Goal: Task Accomplishment & Management: Manage account settings

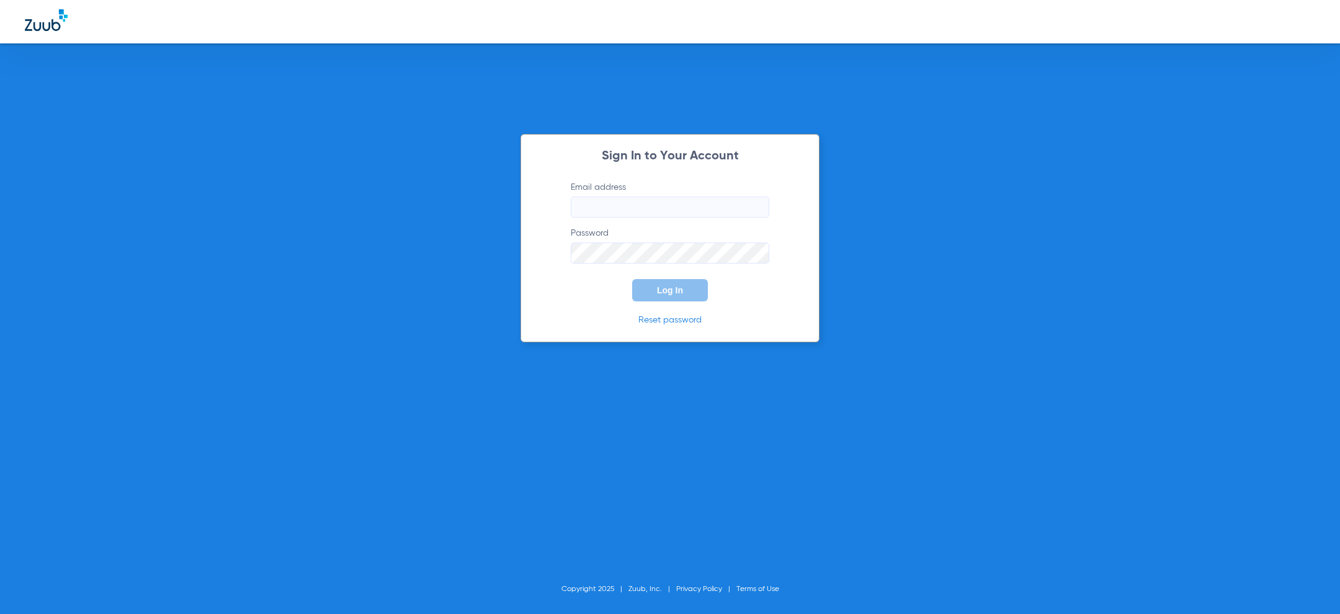
type input "[PERSON_NAME][EMAIL_ADDRESS][PERSON_NAME][DOMAIN_NAME]"
click at [685, 283] on button "Log In" at bounding box center [670, 290] width 76 height 22
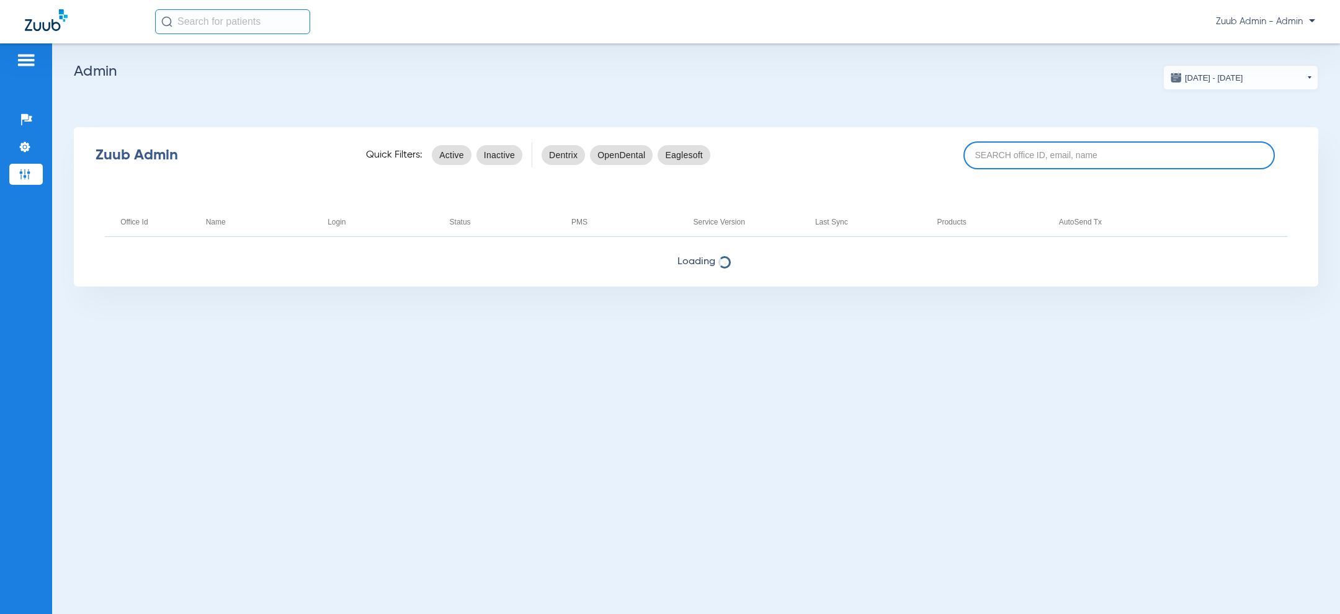
click at [1008, 158] on input at bounding box center [1120, 155] width 312 height 28
paste input "17007236"
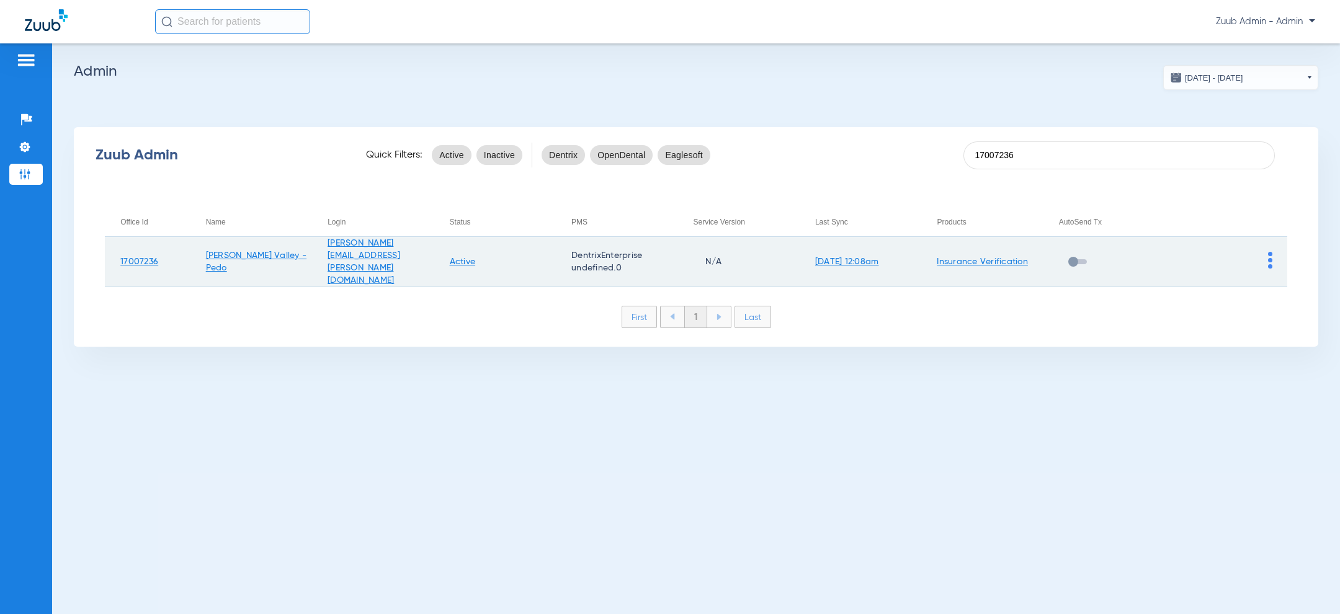
type input "17007236"
click at [1269, 252] on img at bounding box center [1270, 260] width 4 height 17
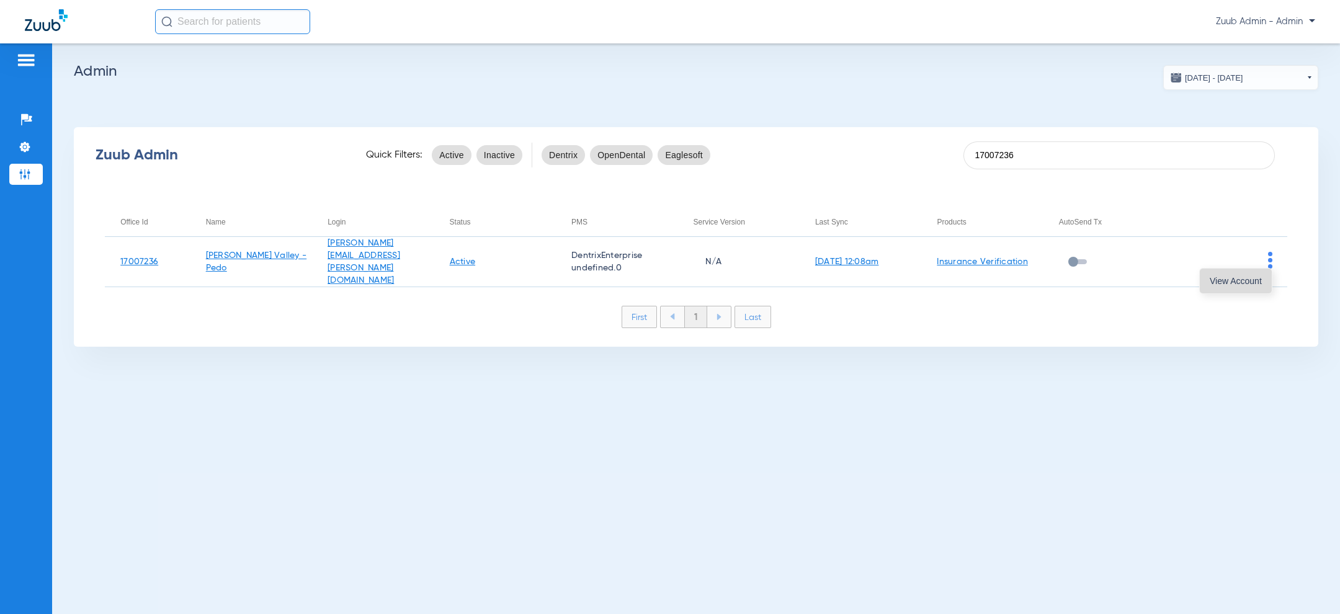
click at [1246, 280] on span "View Account" at bounding box center [1236, 281] width 52 height 9
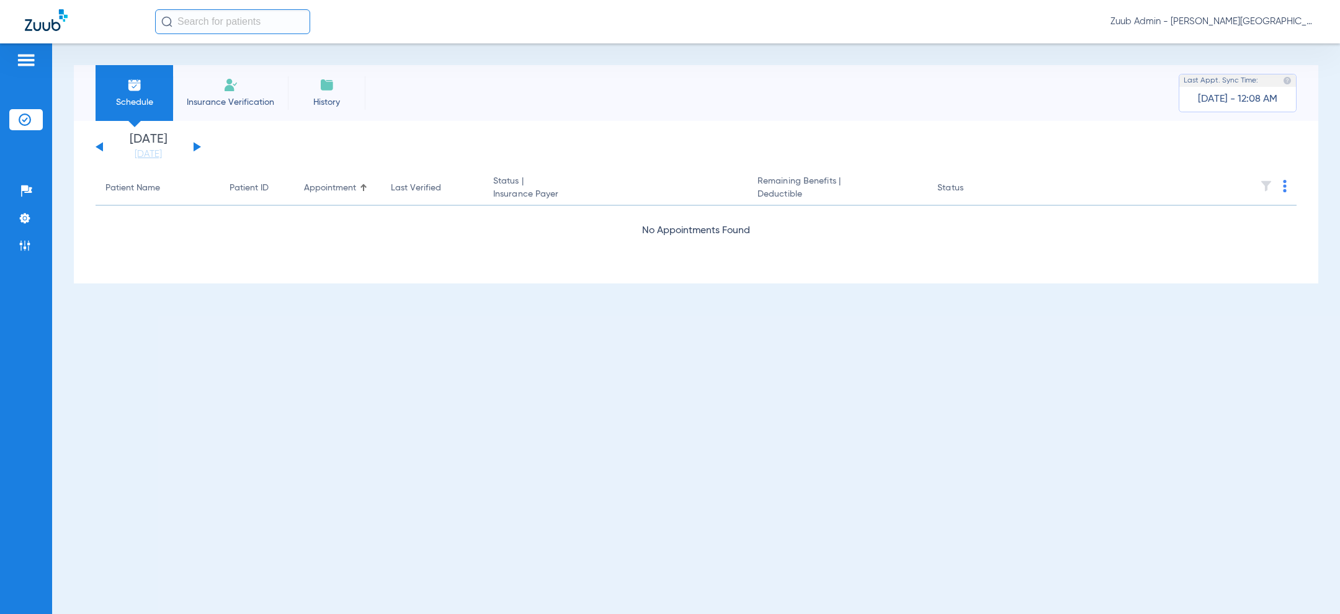
click at [197, 146] on button at bounding box center [197, 146] width 7 height 9
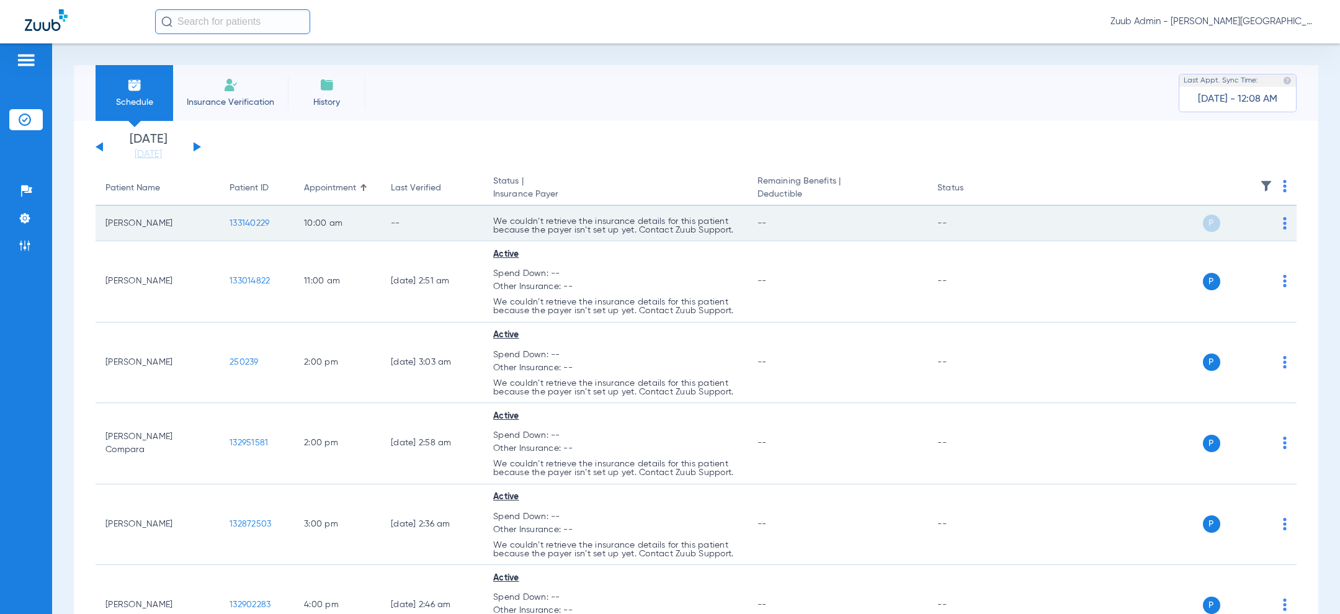
click at [277, 219] on td "133140229" at bounding box center [257, 223] width 74 height 35
copy span "133140229"
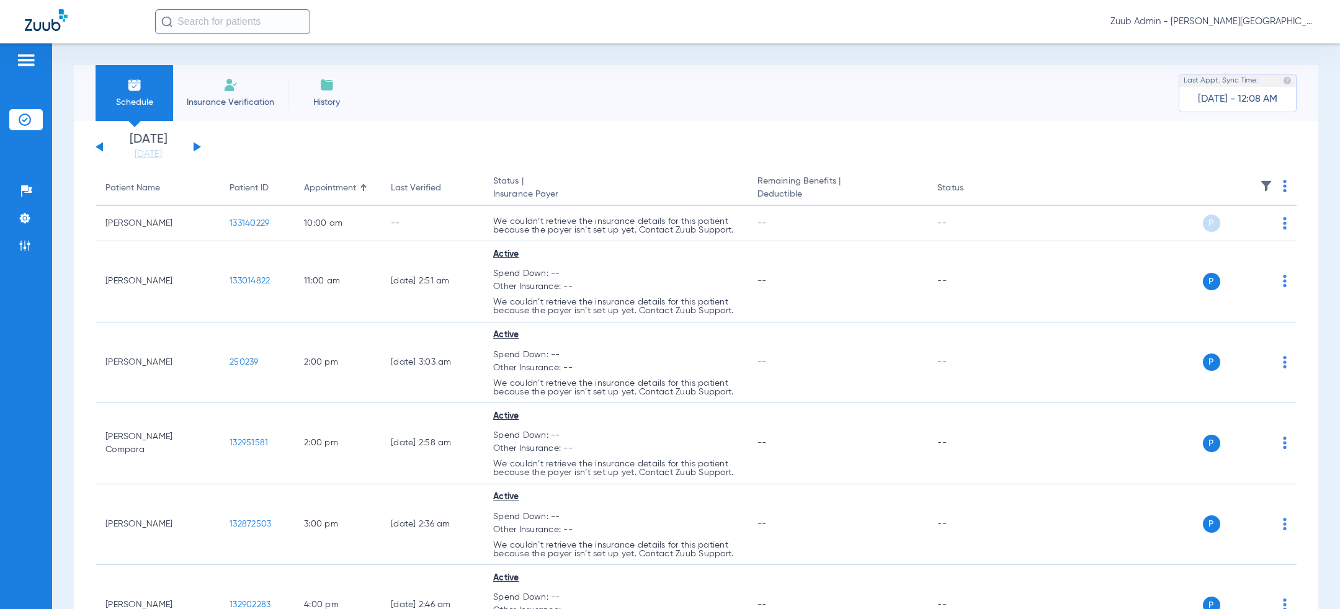
click at [492, 88] on div "Schedule Insurance Verification History Last Appt. Sync Time: Today - 12:08 AM" at bounding box center [696, 93] width 1245 height 56
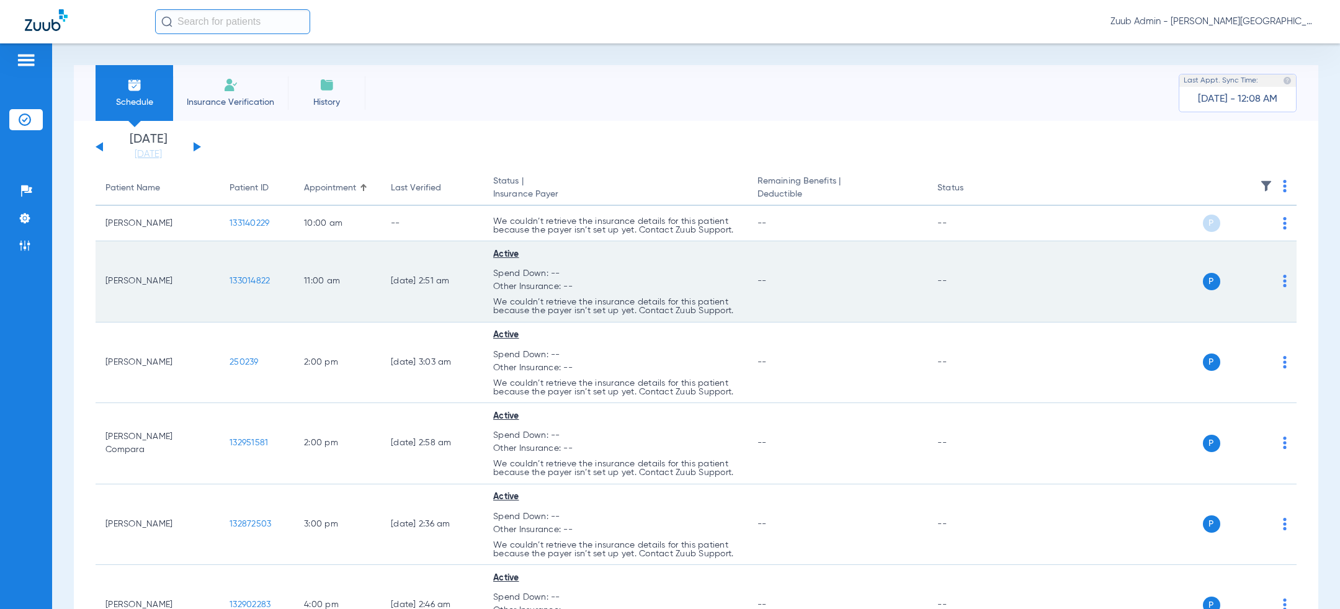
click at [281, 282] on td "133014822" at bounding box center [257, 281] width 74 height 81
click at [278, 281] on td "133014822" at bounding box center [257, 281] width 74 height 81
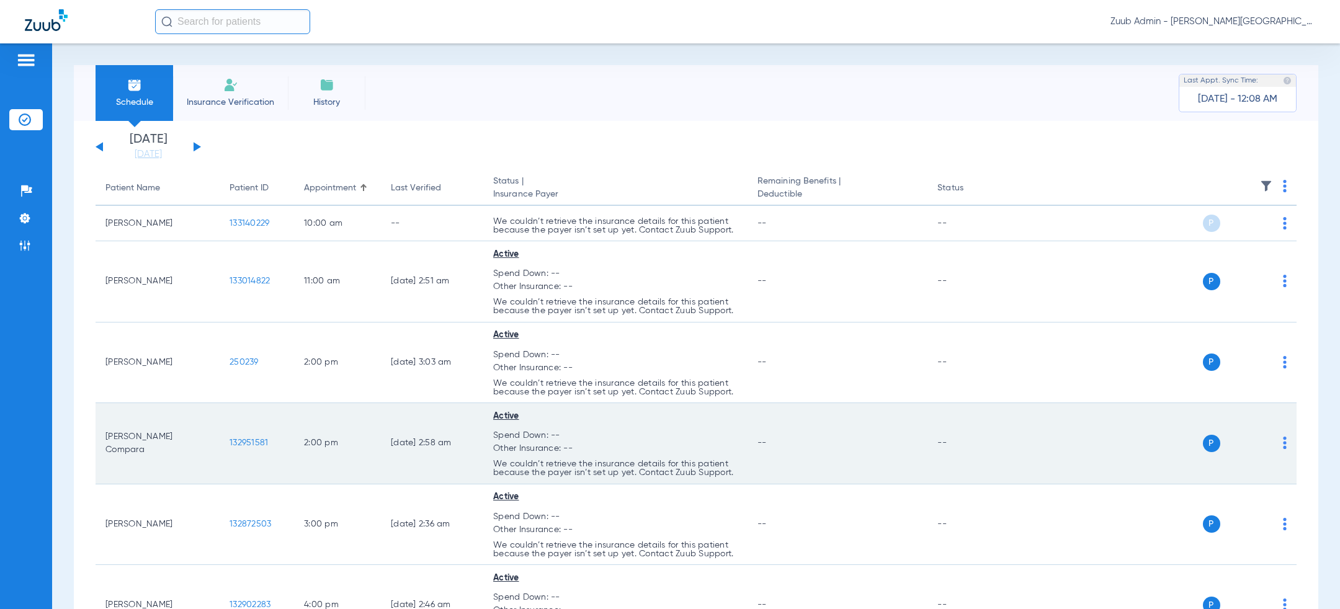
copy span "133014822"
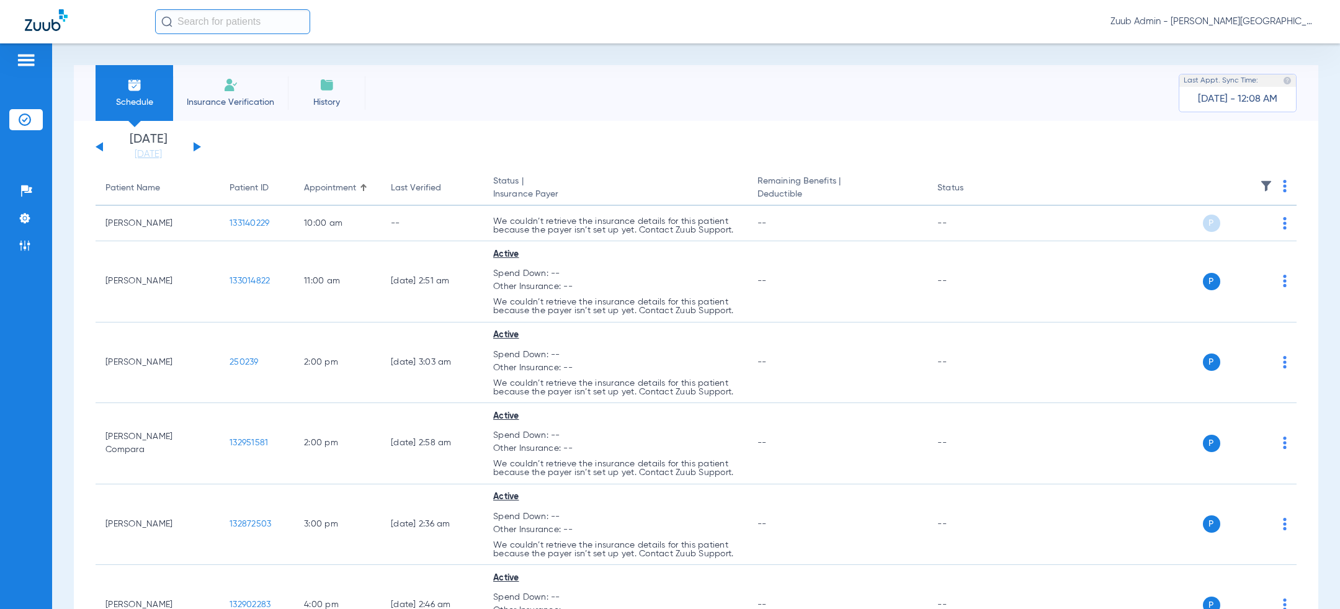
click at [195, 147] on button at bounding box center [197, 146] width 7 height 9
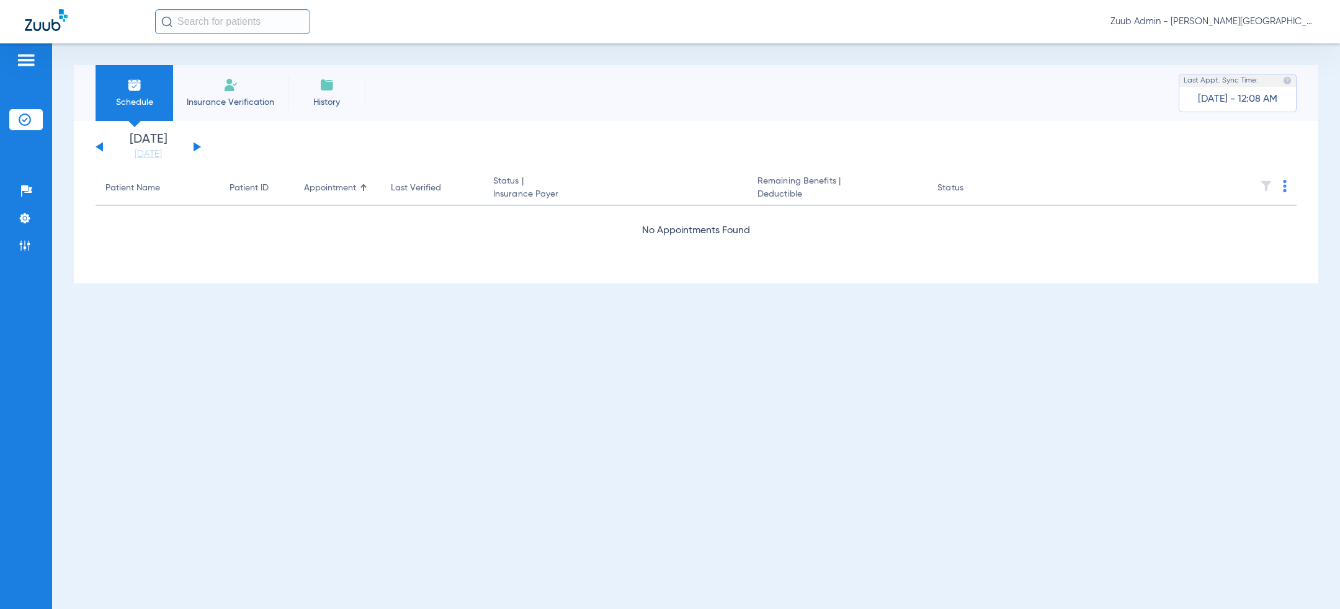
click at [195, 147] on button at bounding box center [197, 146] width 7 height 9
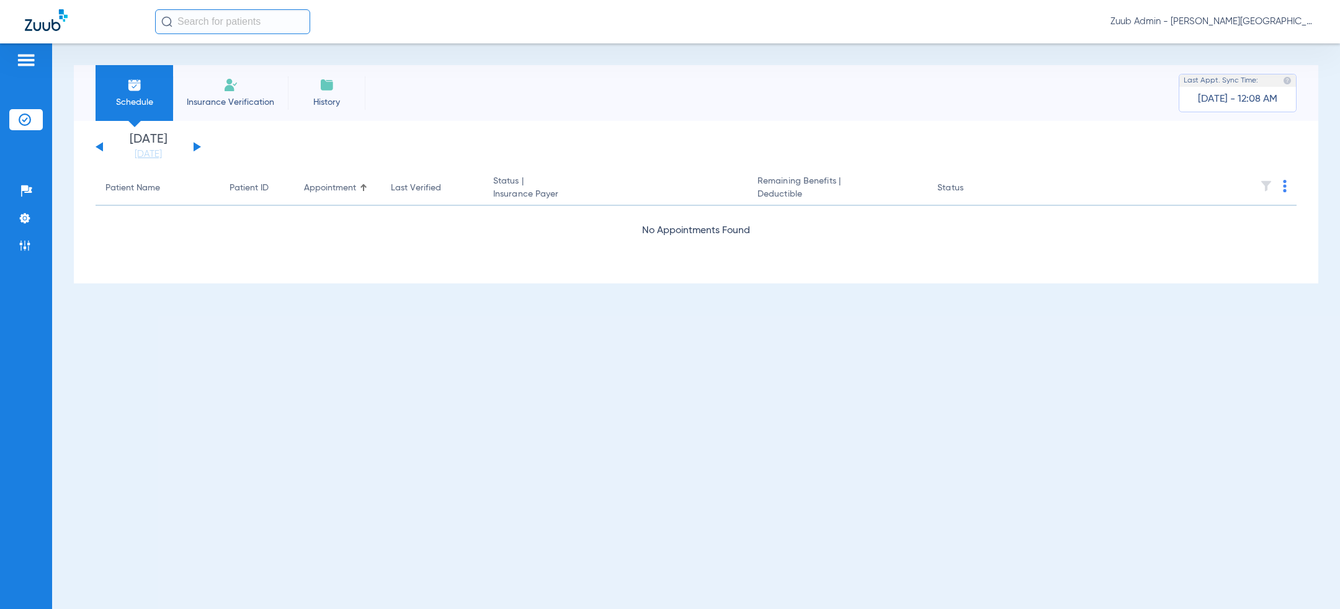
click at [195, 147] on button at bounding box center [197, 146] width 7 height 9
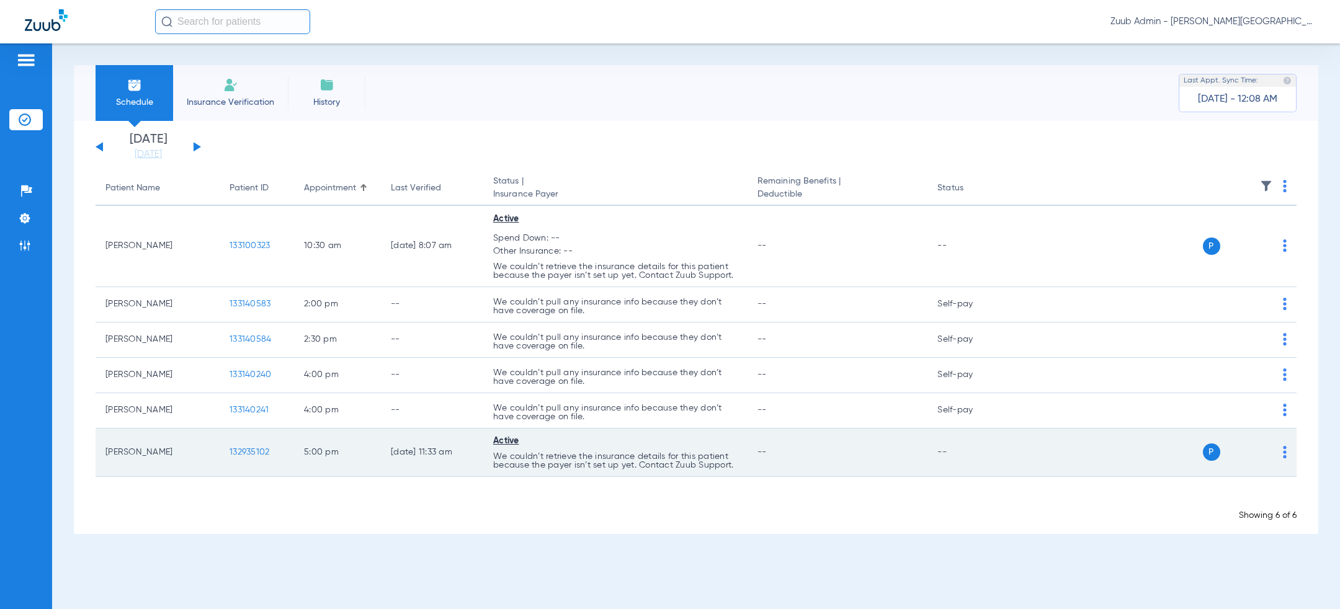
click at [289, 449] on td "132935102" at bounding box center [257, 453] width 74 height 48
copy span "132935102"
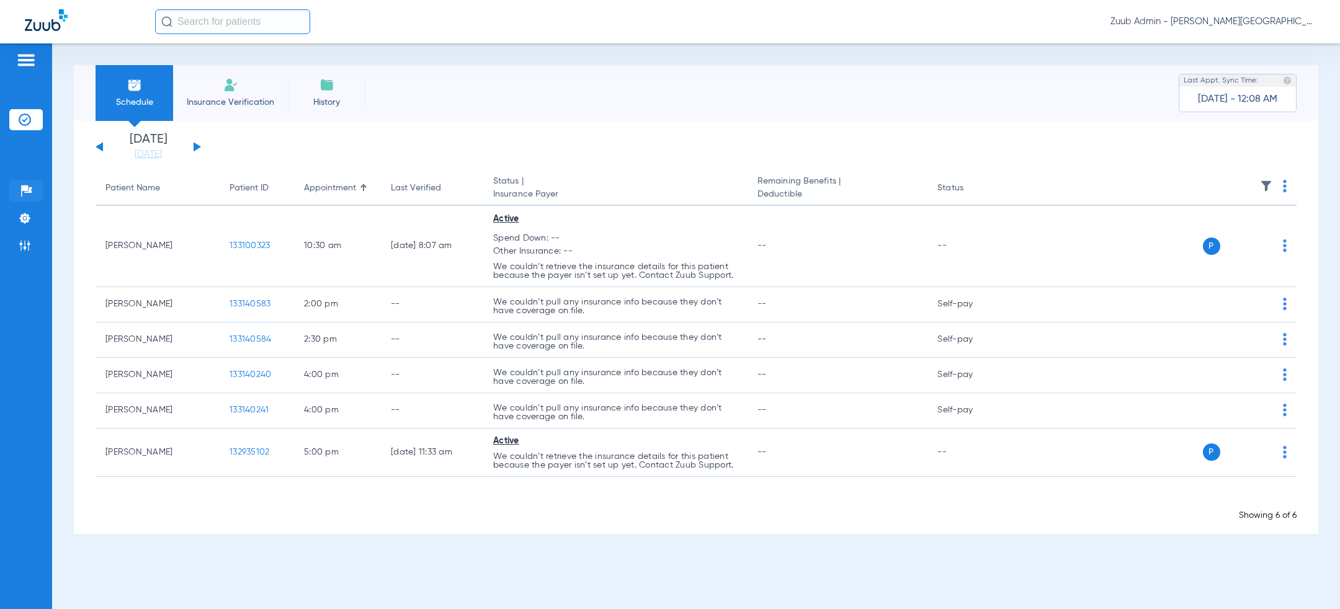
click at [20, 200] on li "Help Center" at bounding box center [26, 191] width 34 height 21
click at [20, 211] on li "Settings" at bounding box center [26, 218] width 34 height 21
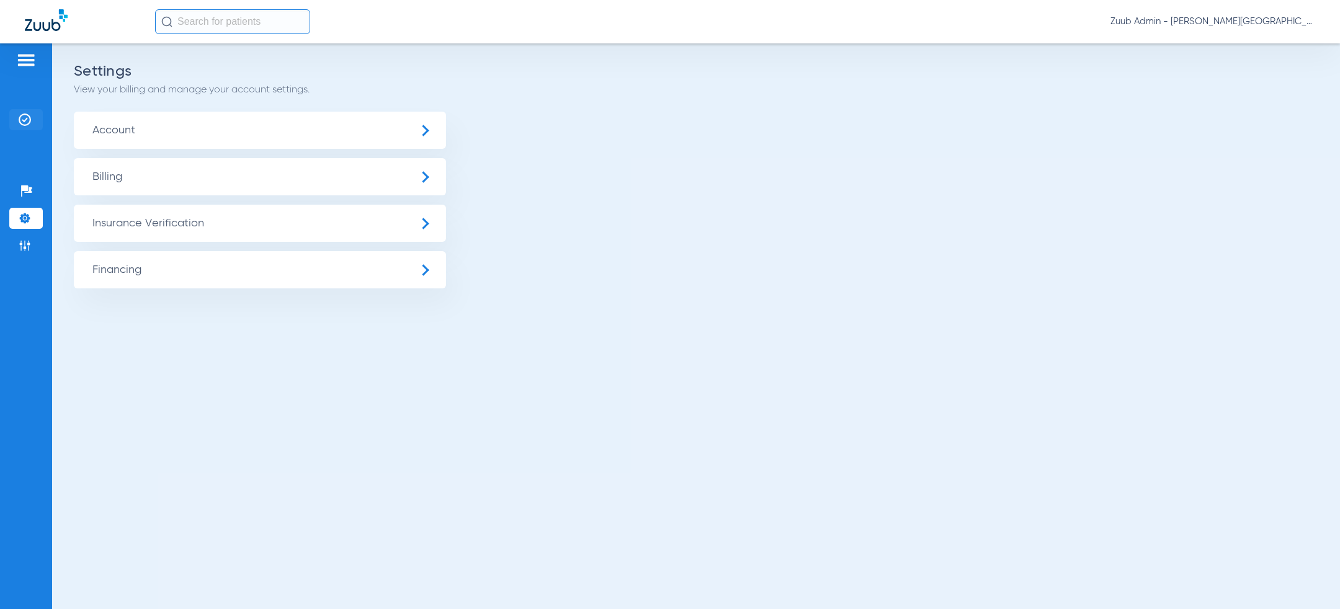
click at [38, 119] on li "Insurance Verification" at bounding box center [26, 119] width 34 height 21
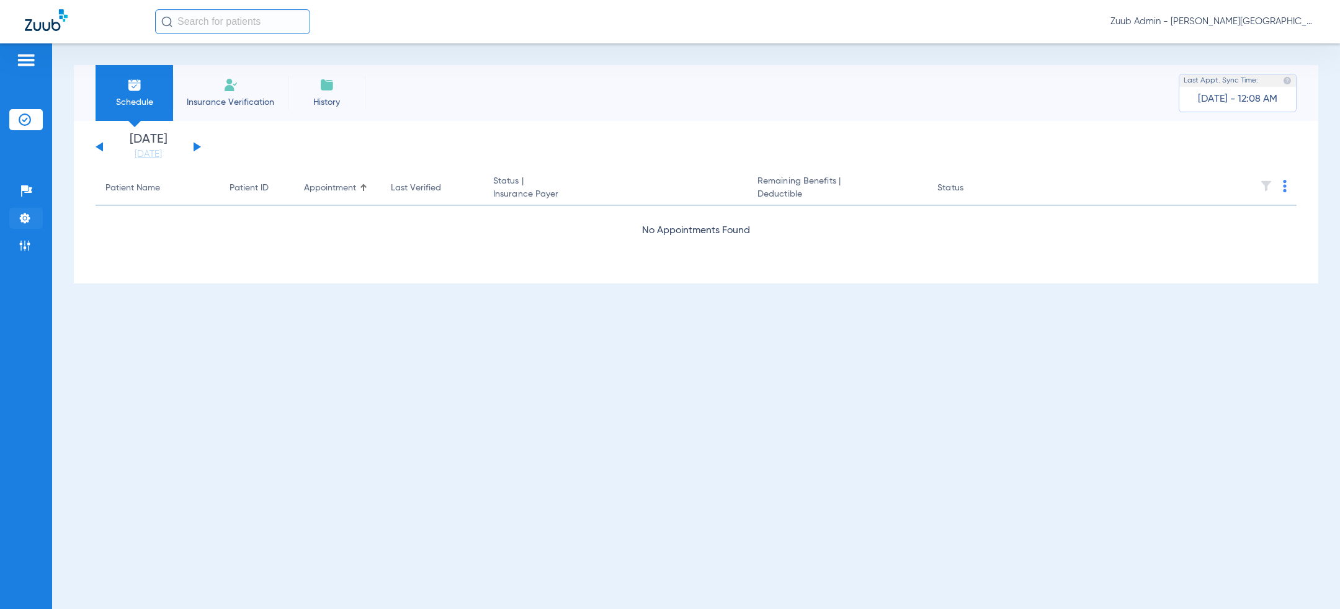
click at [13, 220] on li "Settings" at bounding box center [26, 218] width 34 height 21
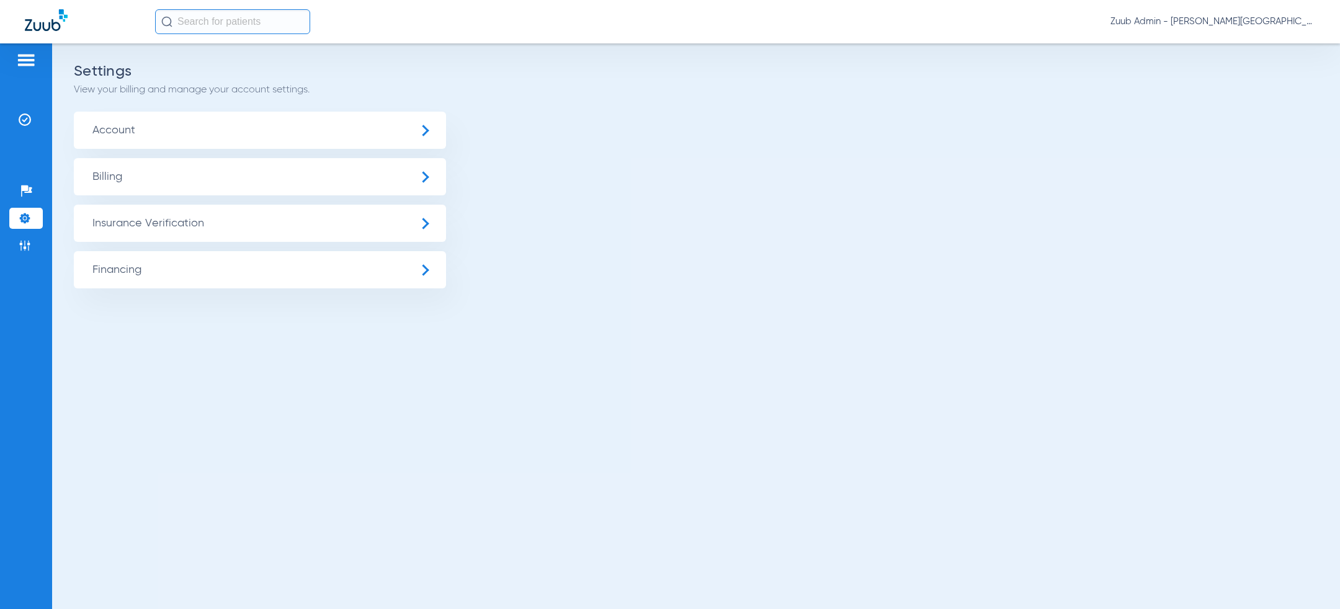
click at [188, 127] on span "Account" at bounding box center [260, 130] width 372 height 37
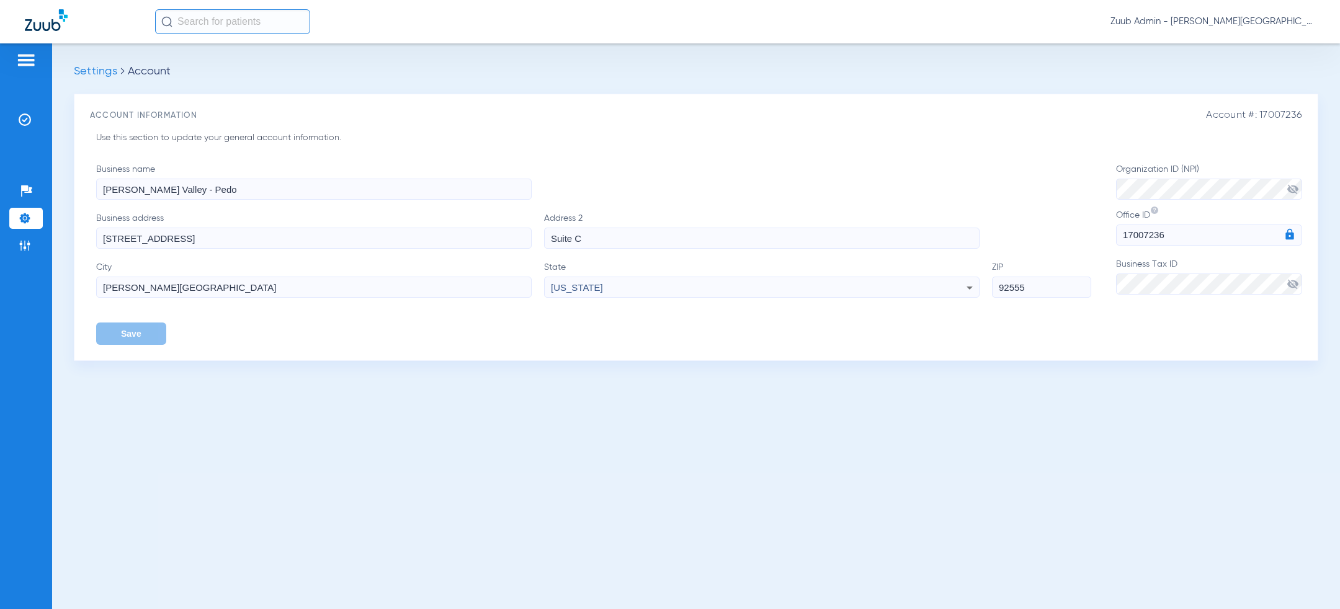
click at [1237, 25] on span "Zuub Admin - Moreno Valley - Pedo" at bounding box center [1213, 22] width 205 height 12
click at [1260, 40] on span "Log out" at bounding box center [1279, 44] width 48 height 9
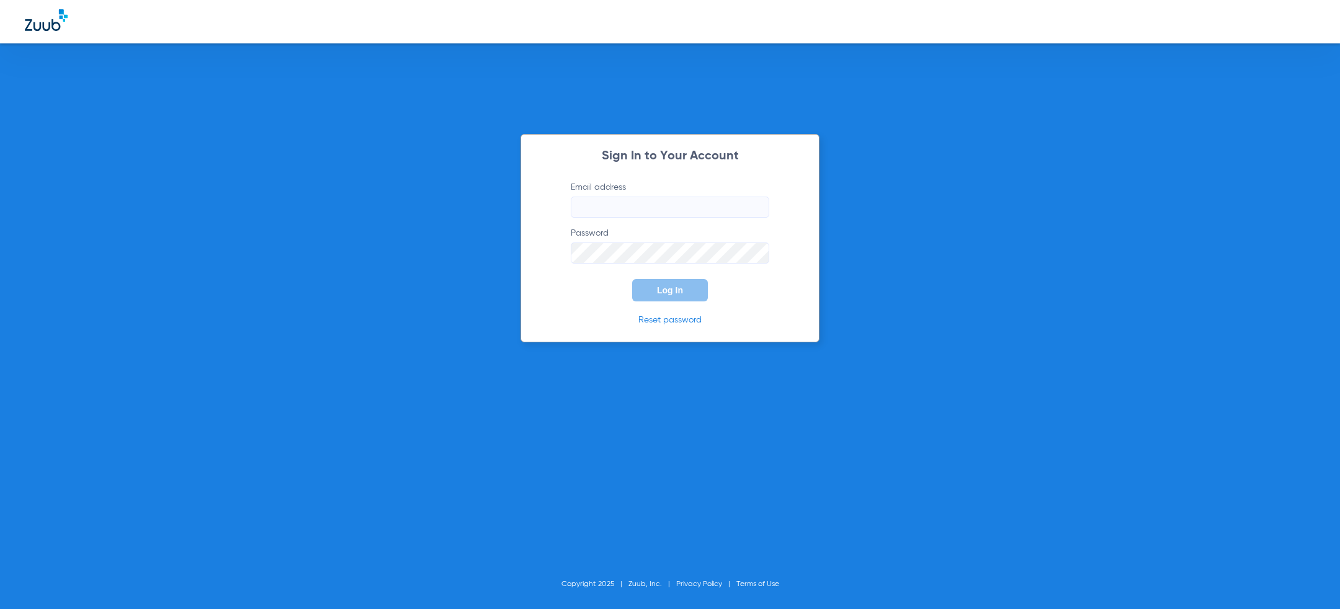
type input "[PERSON_NAME][EMAIL_ADDRESS][PERSON_NAME][DOMAIN_NAME]"
click at [581, 291] on form "Email address [PERSON_NAME][EMAIL_ADDRESS][PERSON_NAME][DOMAIN_NAME] Password L…" at bounding box center [670, 241] width 236 height 120
click at [691, 291] on button "Log In" at bounding box center [670, 290] width 76 height 22
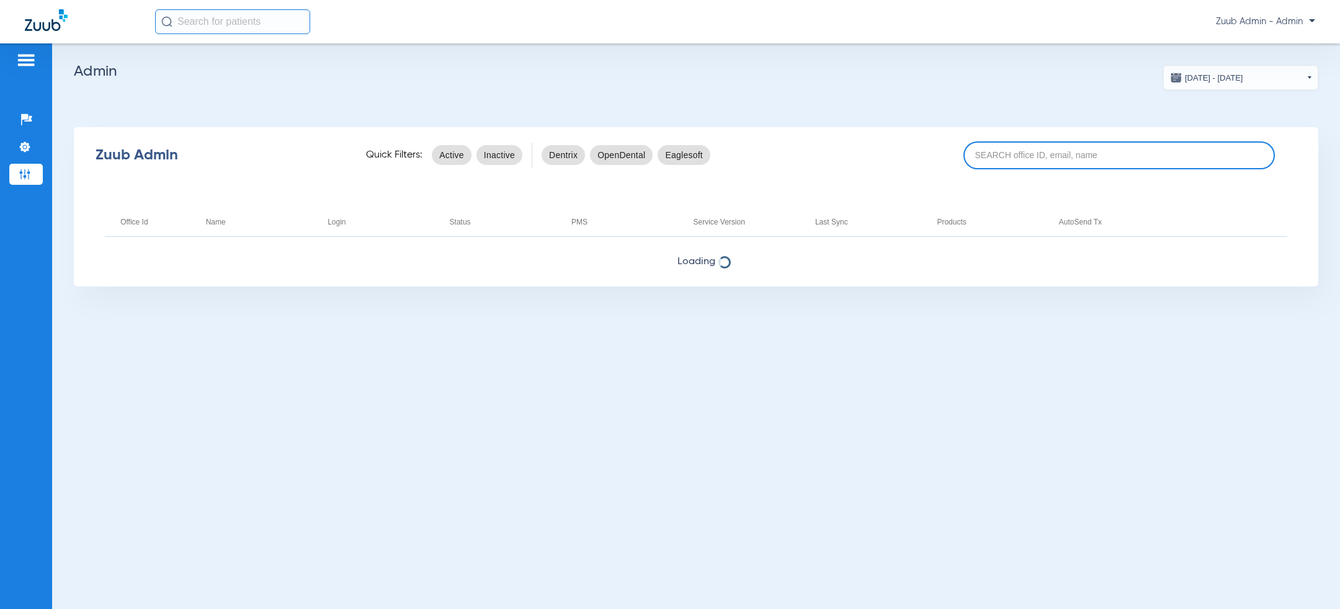
click at [1043, 158] on input at bounding box center [1120, 155] width 312 height 28
paste input "17007237"
type input "17007237"
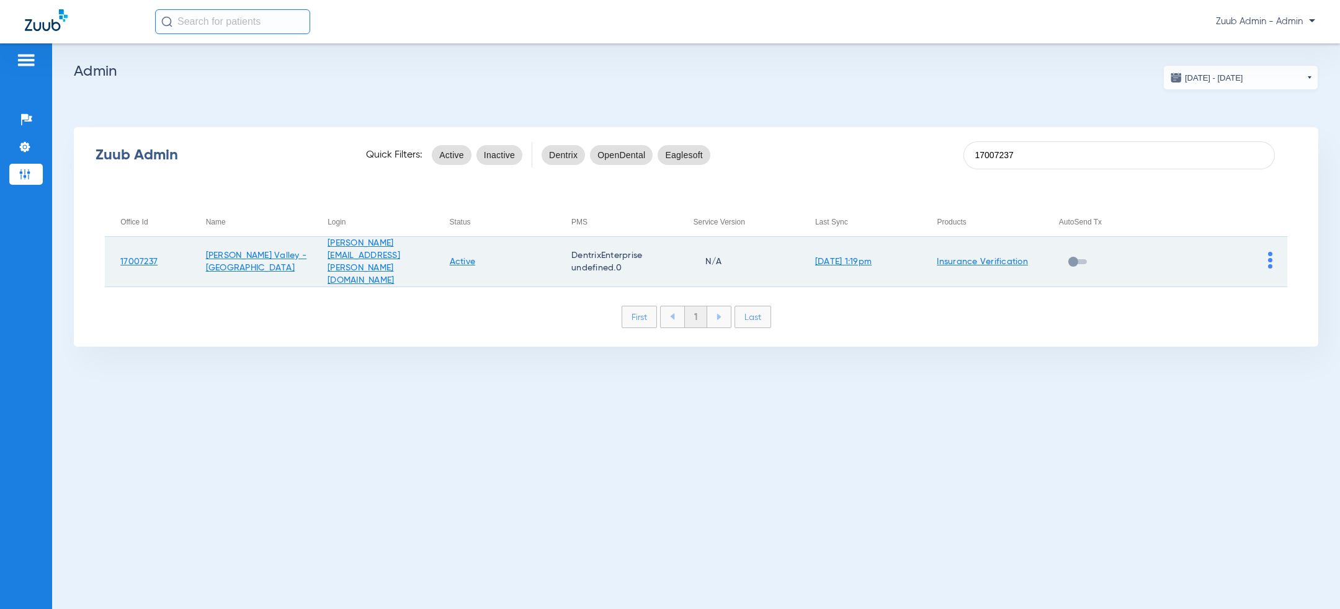
click at [1267, 254] on td at bounding box center [1226, 262] width 122 height 50
click at [1273, 254] on td at bounding box center [1226, 262] width 122 height 50
click at [1269, 254] on img at bounding box center [1270, 260] width 4 height 17
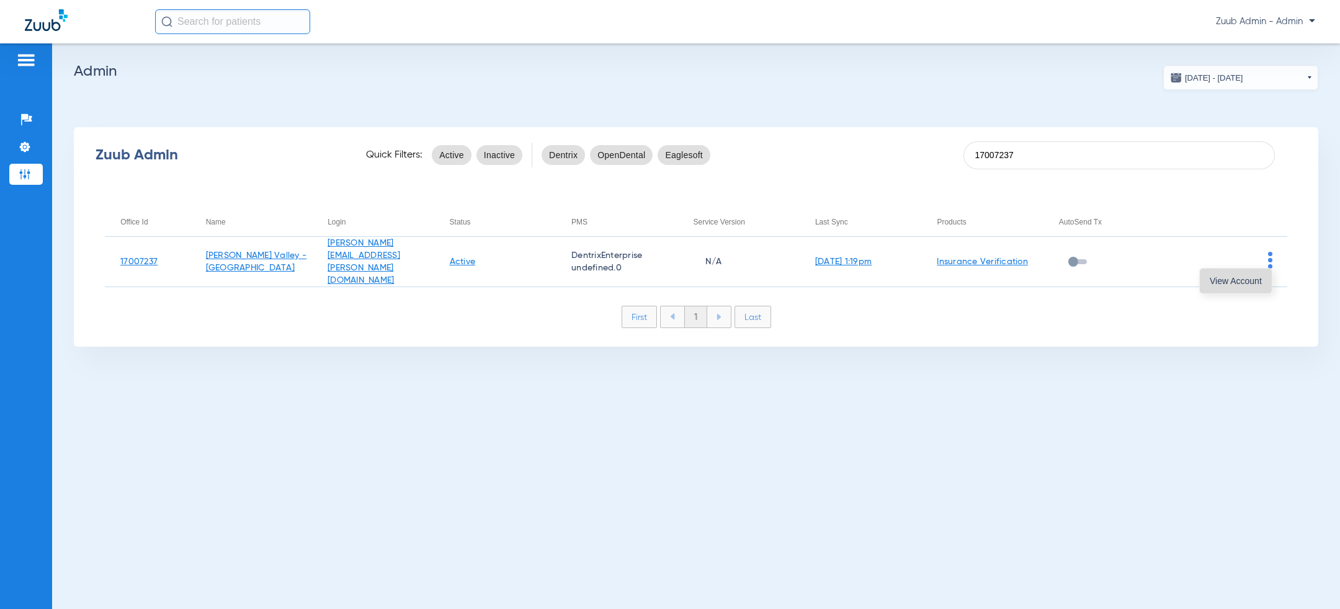
click at [1240, 282] on span "View Account" at bounding box center [1236, 281] width 52 height 9
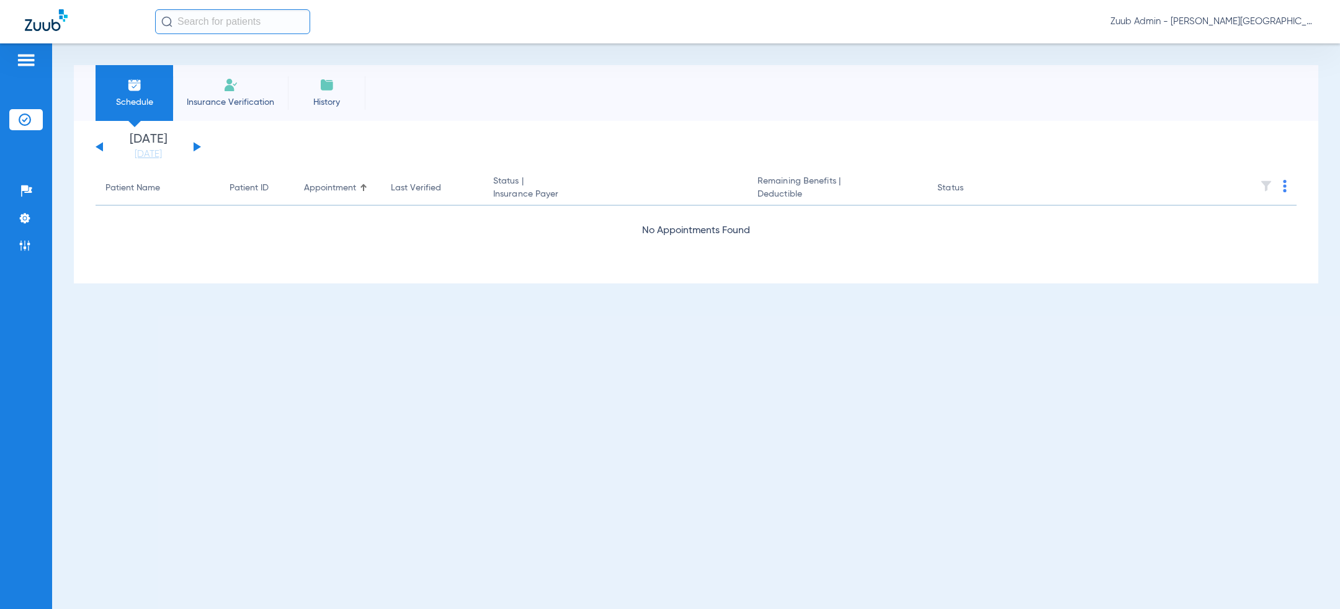
click at [195, 146] on button at bounding box center [197, 146] width 7 height 9
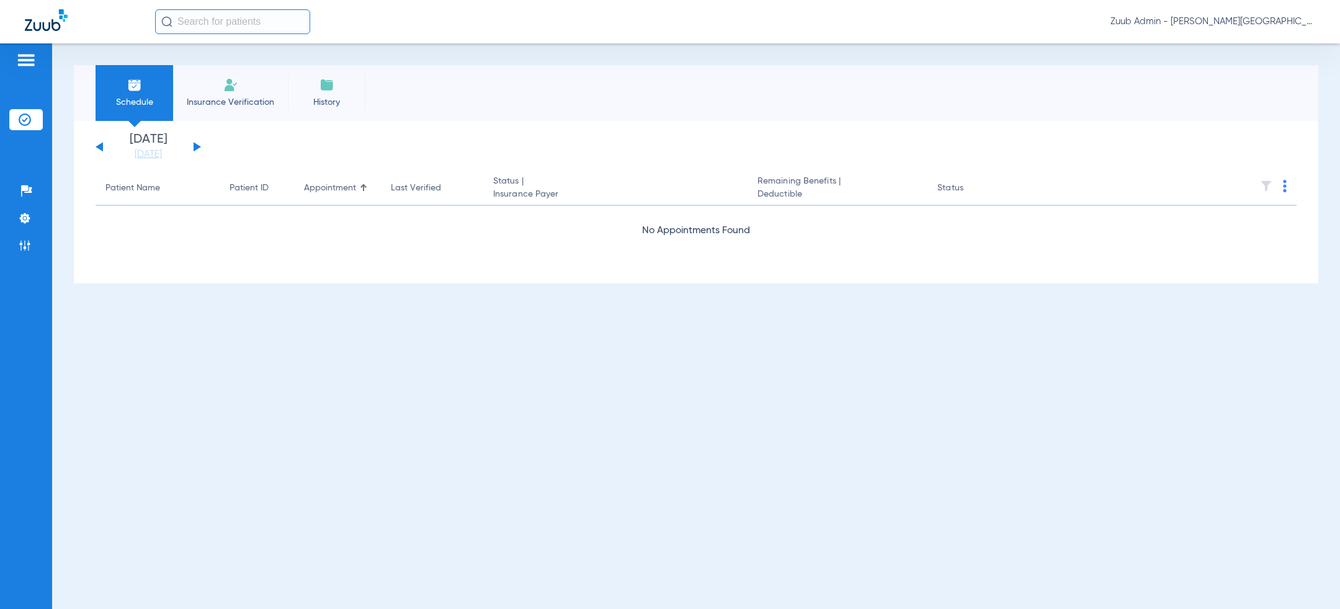
click at [195, 146] on button at bounding box center [197, 146] width 7 height 9
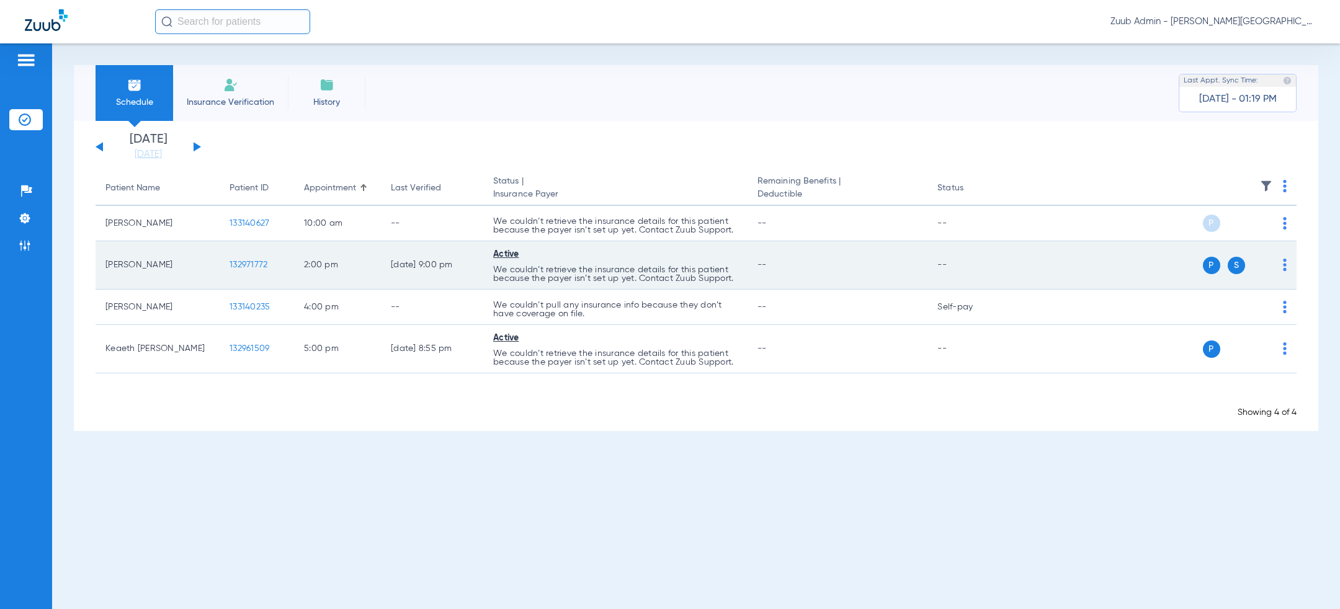
click at [274, 263] on td "132971772" at bounding box center [257, 265] width 74 height 48
copy span "132971772"
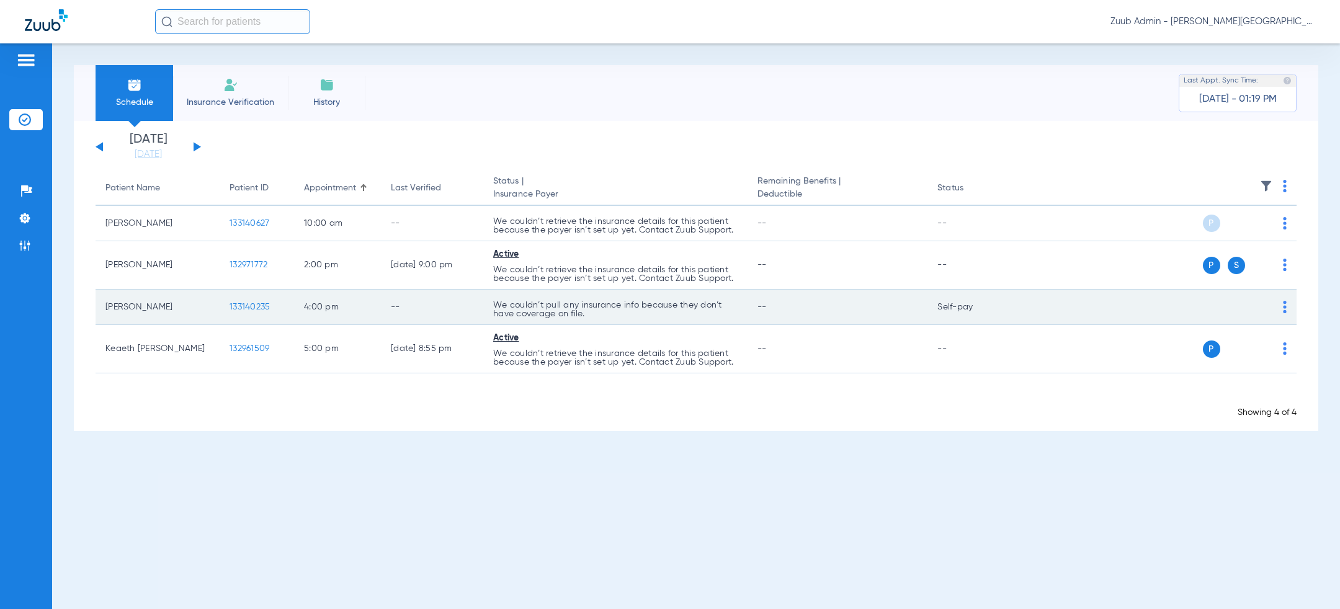
click at [286, 305] on td "133140235" at bounding box center [257, 307] width 74 height 35
copy span "133140235"
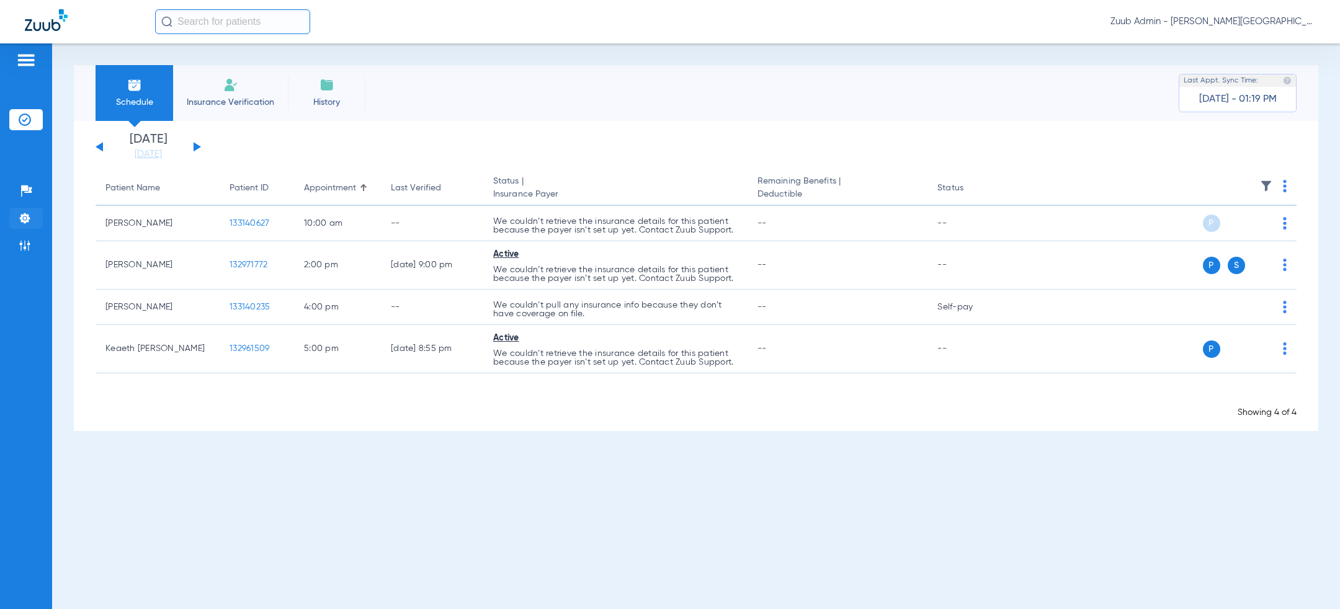
click at [40, 223] on li "Settings" at bounding box center [26, 218] width 34 height 21
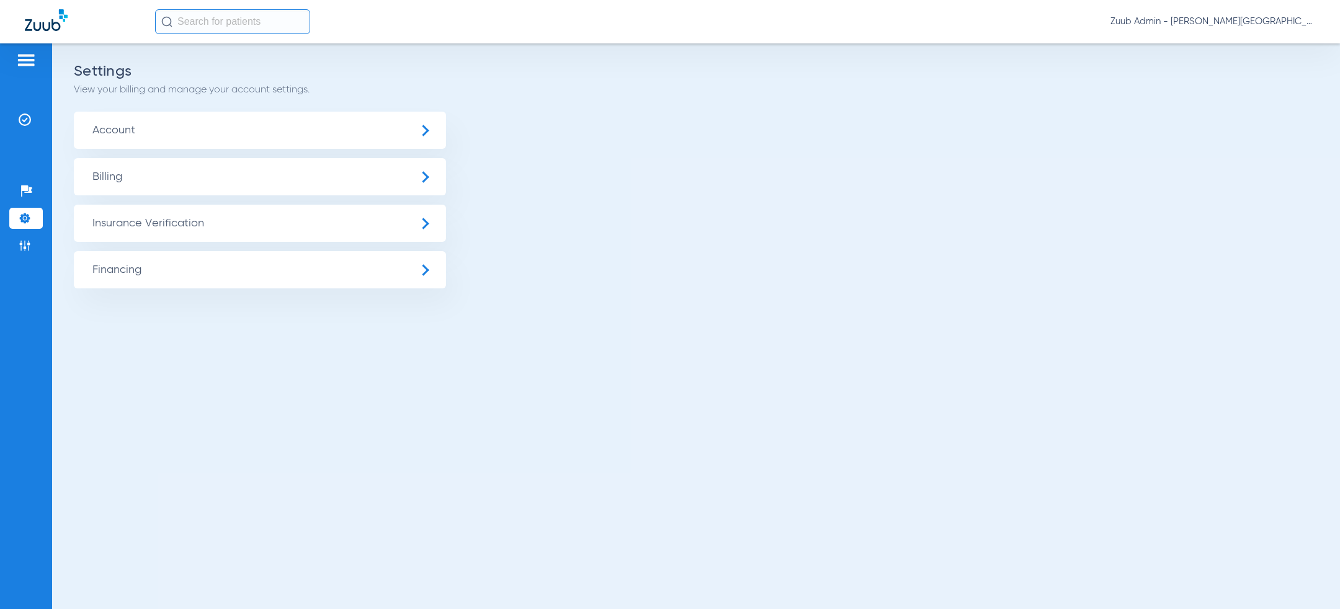
click at [152, 223] on span "Insurance Verification" at bounding box center [260, 223] width 372 height 37
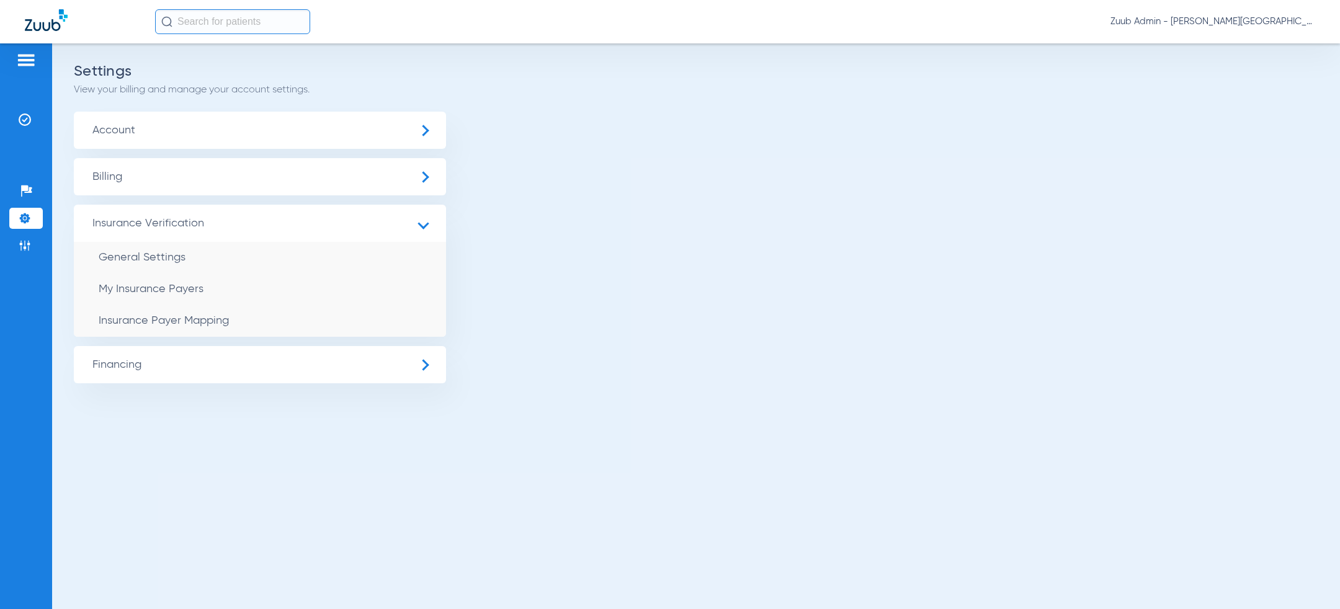
click at [217, 330] on li "Insurance Payer Mapping" at bounding box center [260, 321] width 372 height 32
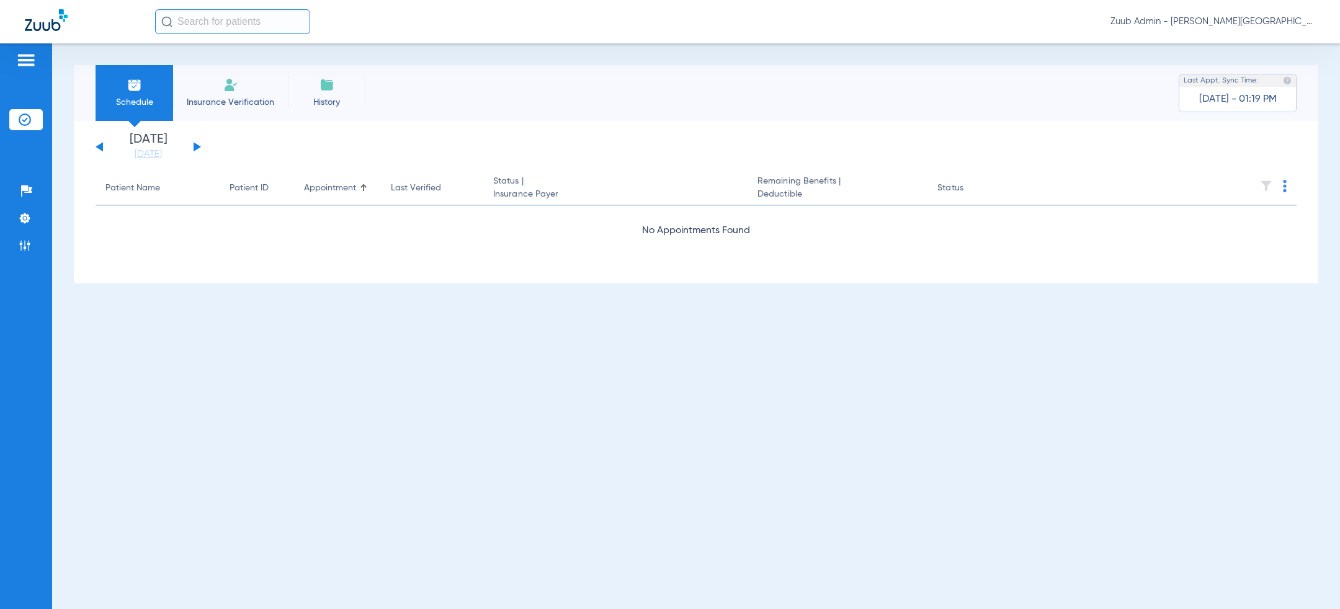
click at [1198, 31] on div "Zuub Admin - [PERSON_NAME][GEOGRAPHIC_DATA] - [GEOGRAPHIC_DATA]" at bounding box center [735, 21] width 1161 height 25
click at [1210, 21] on span "Zuub Admin - [PERSON_NAME][GEOGRAPHIC_DATA] - [GEOGRAPHIC_DATA]" at bounding box center [1213, 22] width 205 height 12
click at [1283, 46] on span "Log out" at bounding box center [1279, 44] width 48 height 9
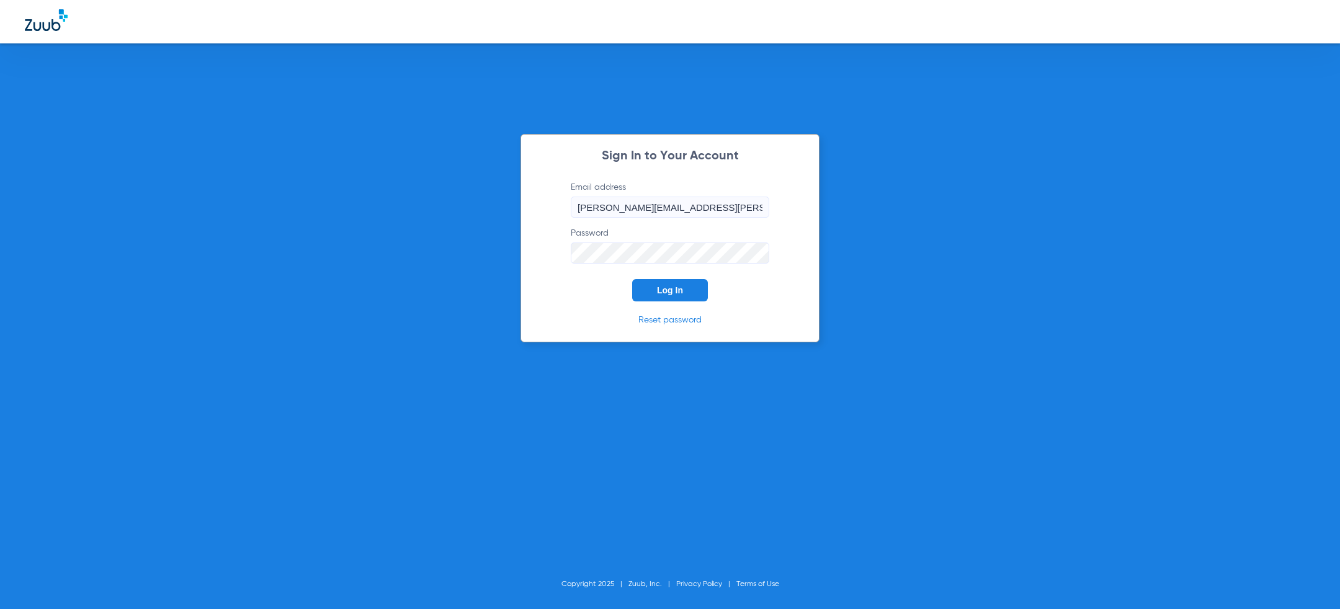
drag, startPoint x: 596, startPoint y: 297, endPoint x: 644, endPoint y: 297, distance: 47.8
click at [596, 297] on form "Email address [PERSON_NAME][EMAIL_ADDRESS][PERSON_NAME][DOMAIN_NAME] Password L…" at bounding box center [670, 241] width 236 height 120
click at [667, 297] on button "Log In" at bounding box center [670, 290] width 76 height 22
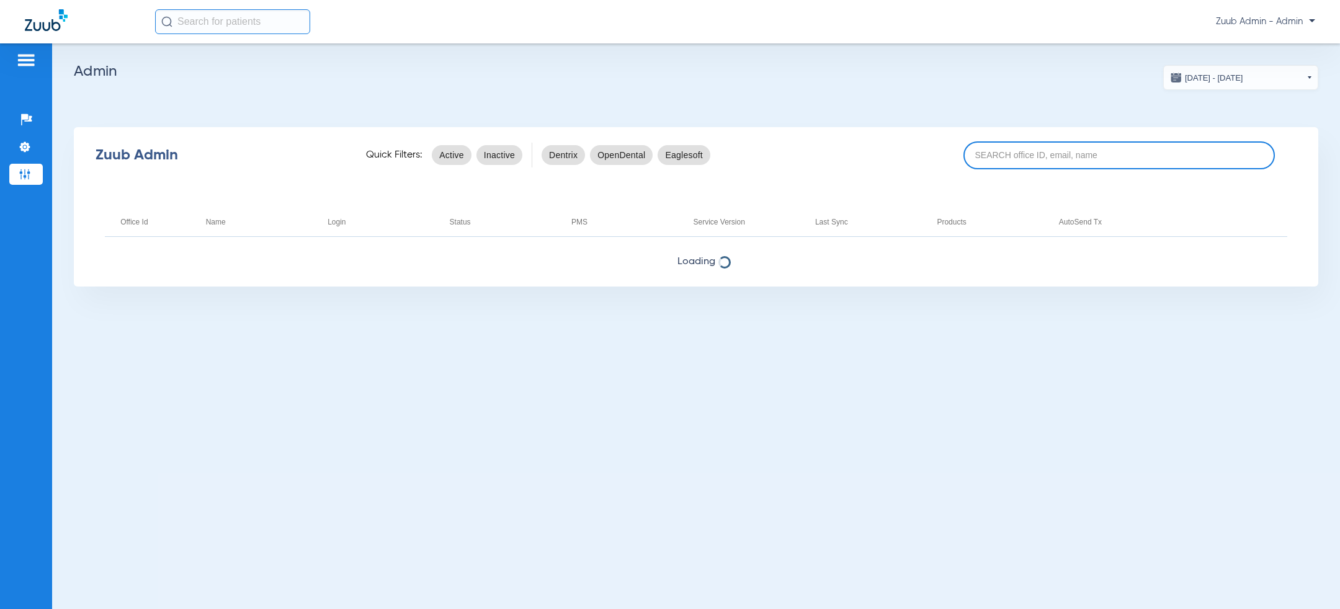
click at [1054, 150] on input at bounding box center [1120, 155] width 312 height 28
type input "[PERSON_NAME]"
click at [1031, 81] on app-admin-dashboard "[DATE] - [DATE] [DATE] Su Mo Tu We Th Fr Sa 27 28 29 30 31 1 2 3 4 5 6 7 8 9 10…" at bounding box center [696, 176] width 1245 height 222
click at [1023, 157] on input "[PERSON_NAME]" at bounding box center [1120, 155] width 312 height 28
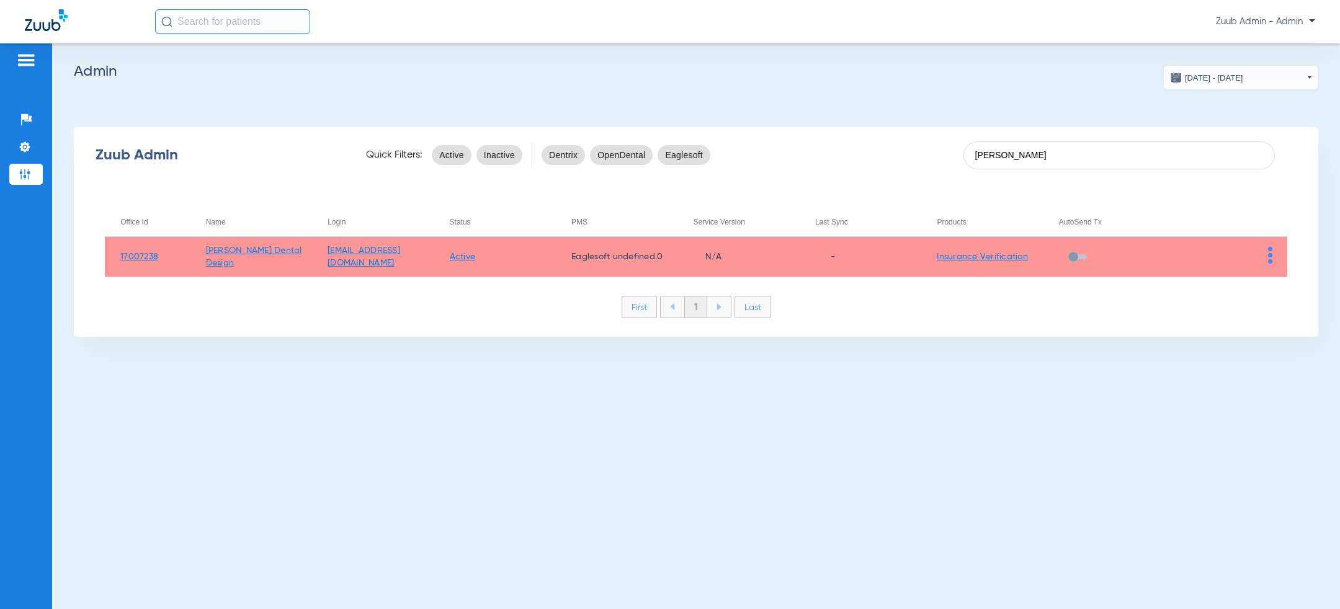
click at [668, 74] on h2 "Admin" at bounding box center [696, 71] width 1245 height 12
click at [1272, 249] on img at bounding box center [1270, 255] width 4 height 17
click at [1235, 277] on span "View Account" at bounding box center [1236, 281] width 52 height 9
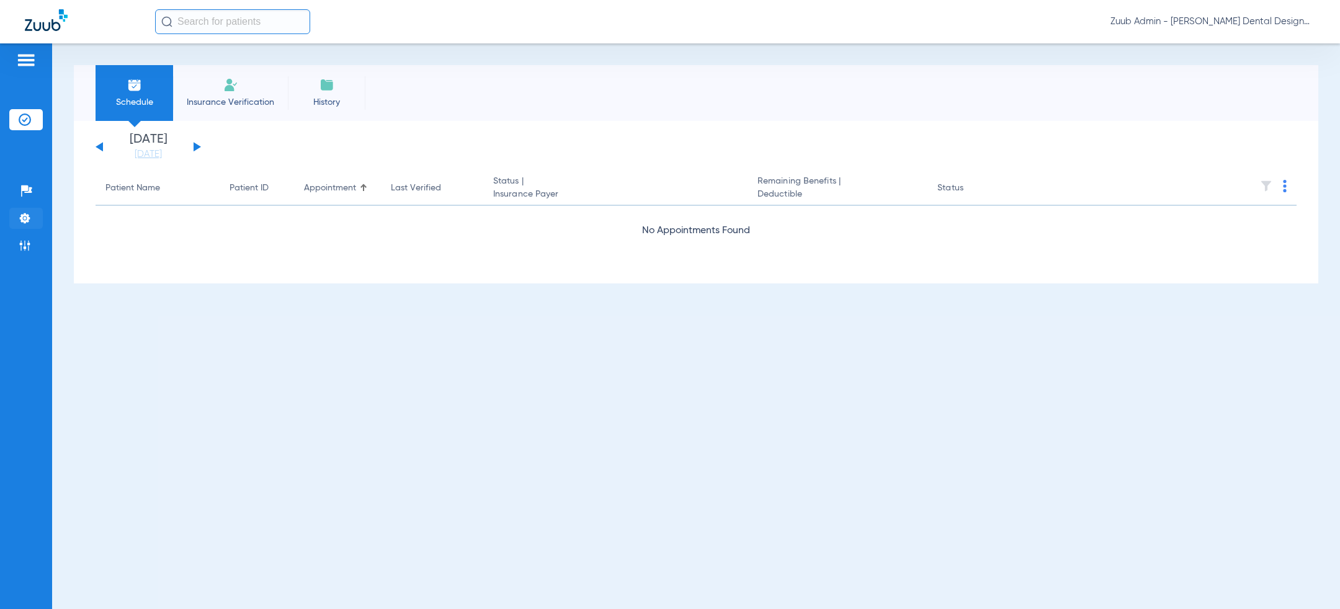
click at [30, 209] on li "Settings" at bounding box center [26, 218] width 34 height 21
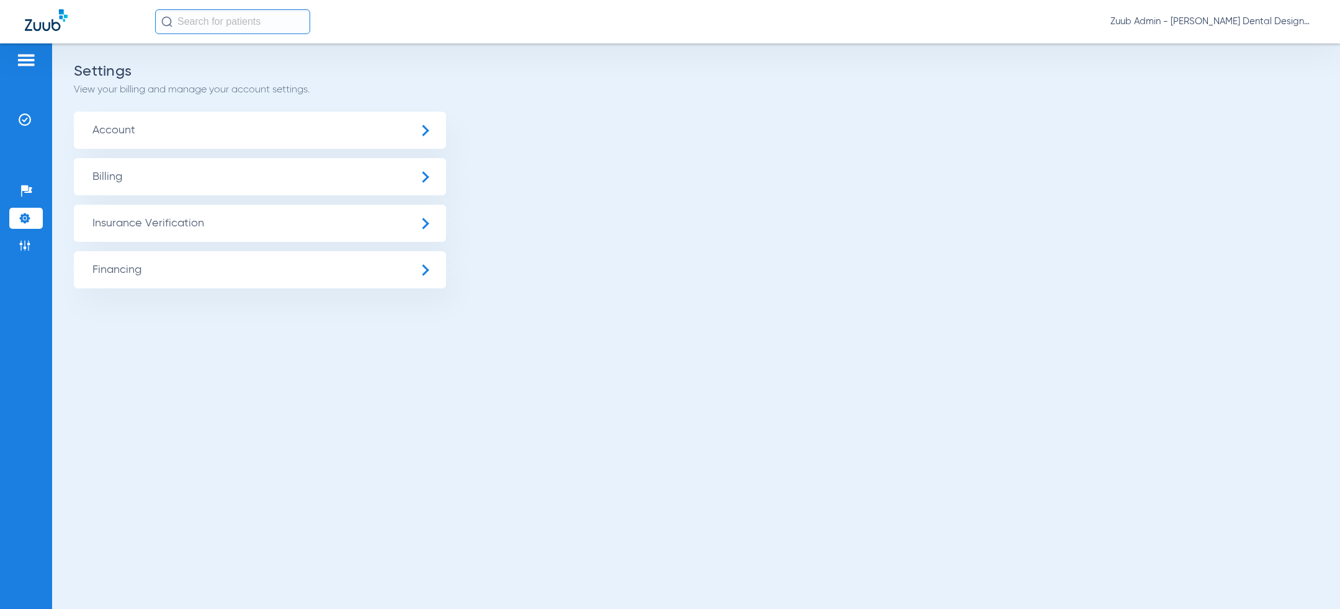
click at [124, 155] on ul "Account Billing Insurance Verification General Settings My Insurance Payers Ins…" at bounding box center [696, 200] width 1245 height 177
click at [124, 142] on span "Account" at bounding box center [260, 130] width 372 height 37
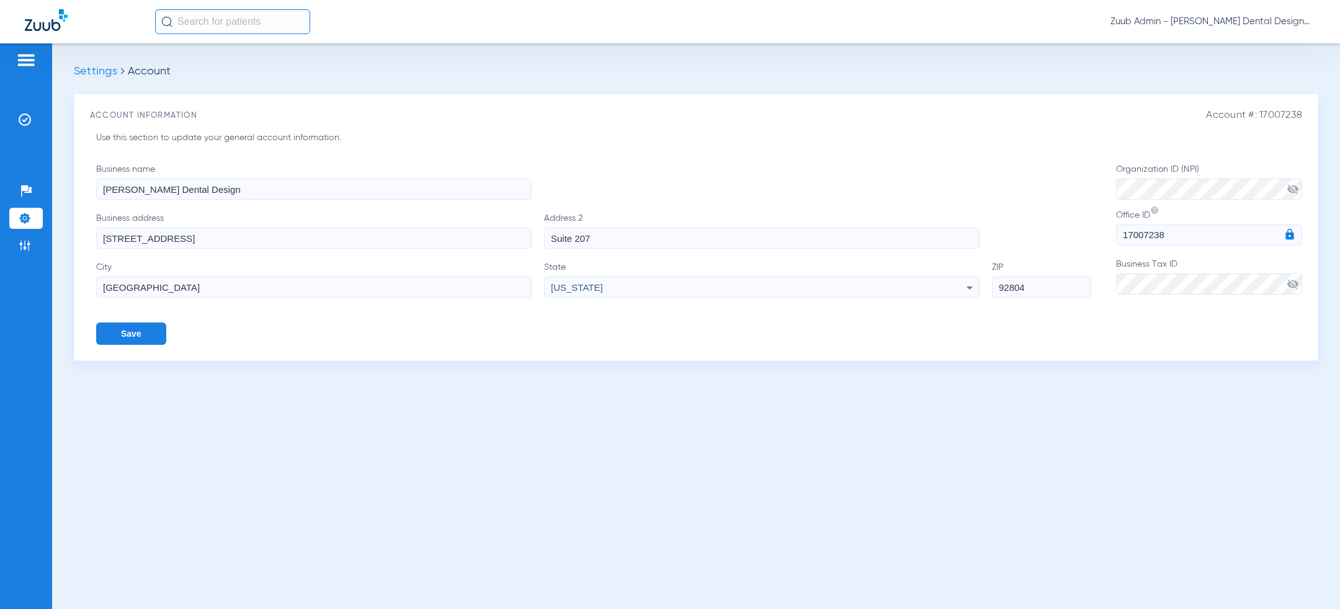
click at [124, 336] on button "Save" at bounding box center [131, 334] width 70 height 22
click at [32, 124] on li "Insurance Verification" at bounding box center [26, 119] width 34 height 21
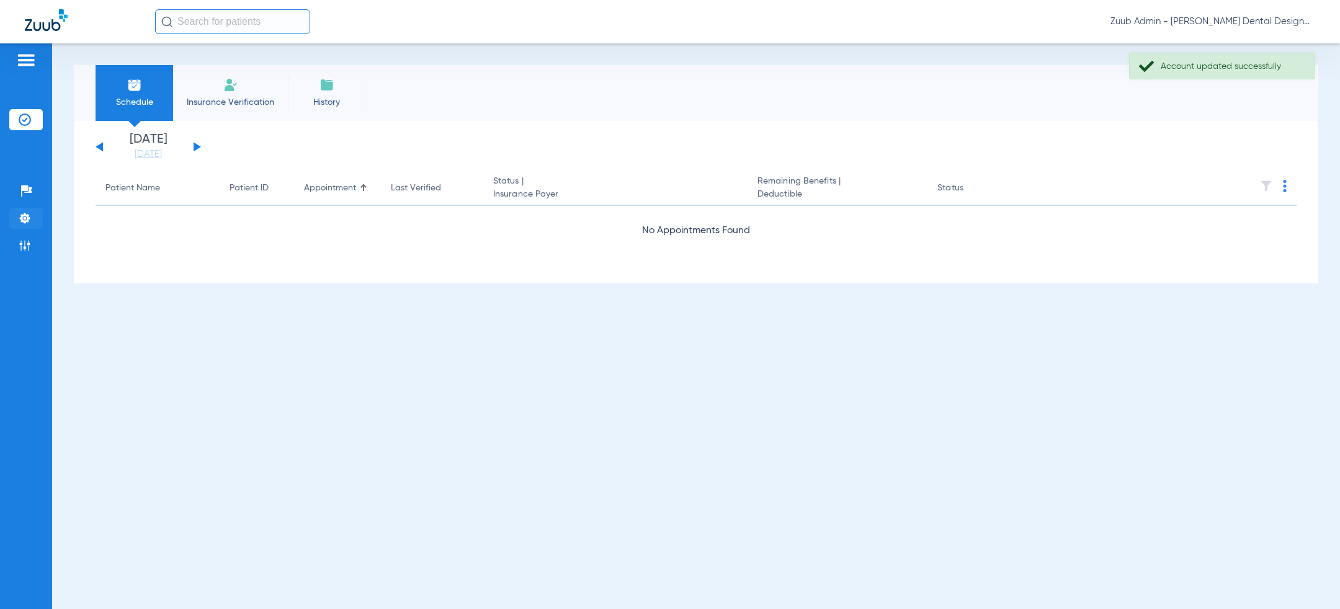
click at [23, 212] on img at bounding box center [25, 218] width 12 height 12
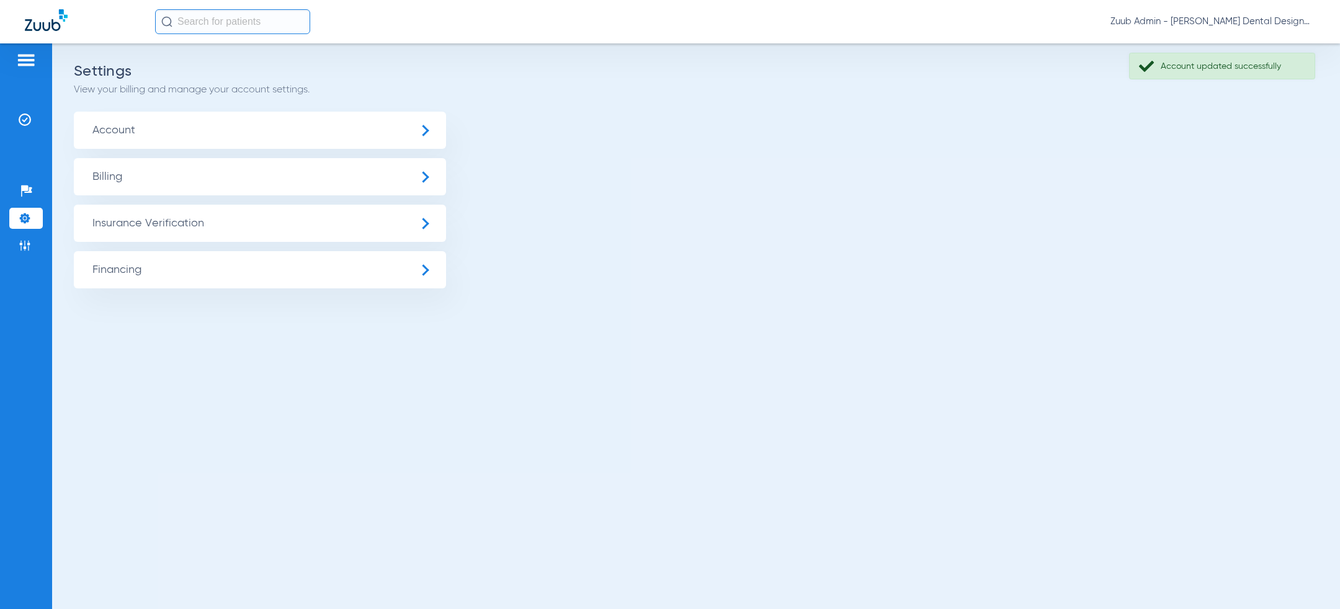
click at [129, 218] on span "Insurance Verification" at bounding box center [260, 223] width 372 height 37
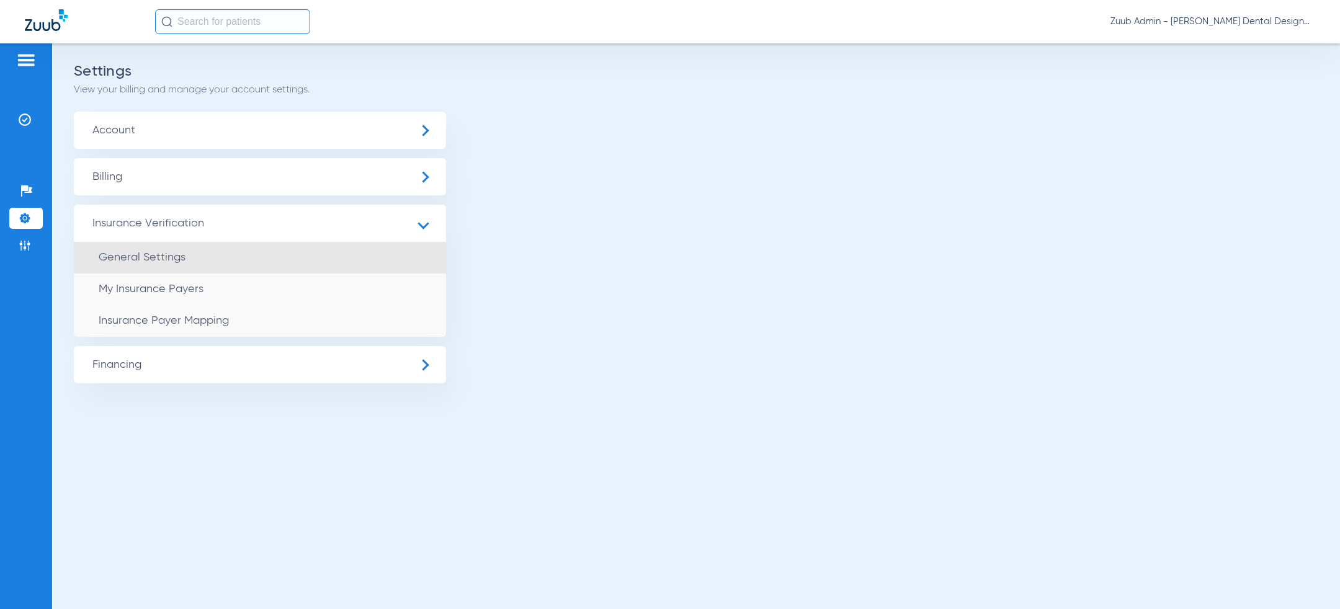
click at [134, 248] on li "General Settings" at bounding box center [260, 258] width 372 height 32
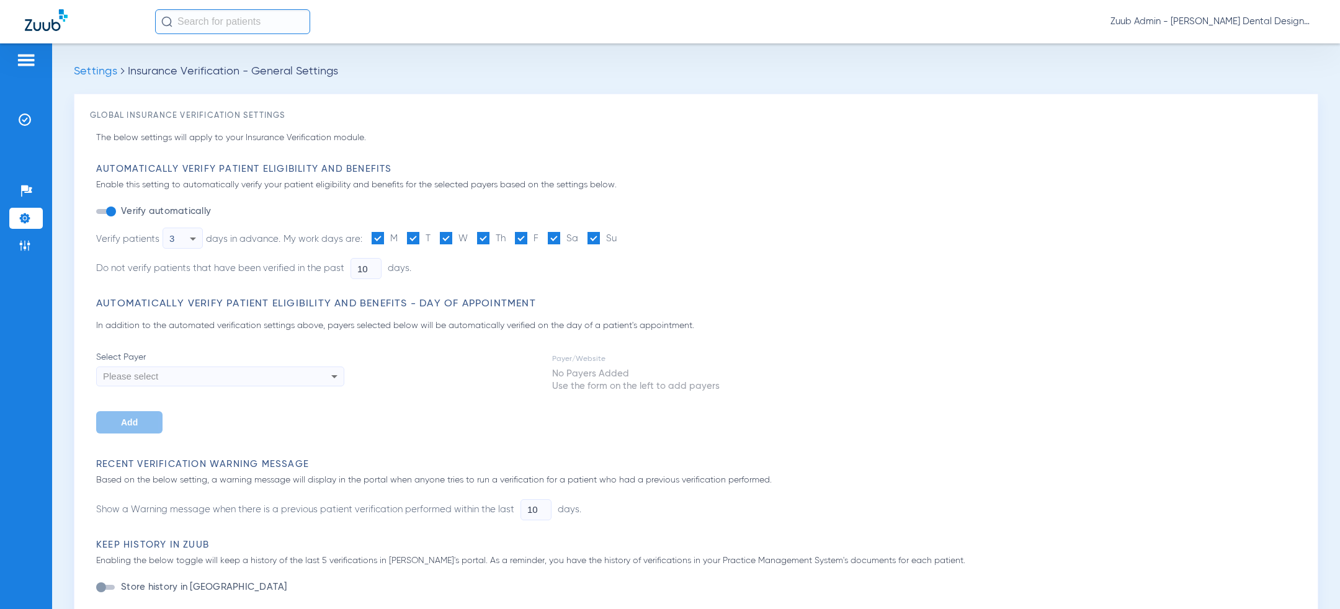
click at [108, 212] on div "button" at bounding box center [111, 212] width 10 height 10
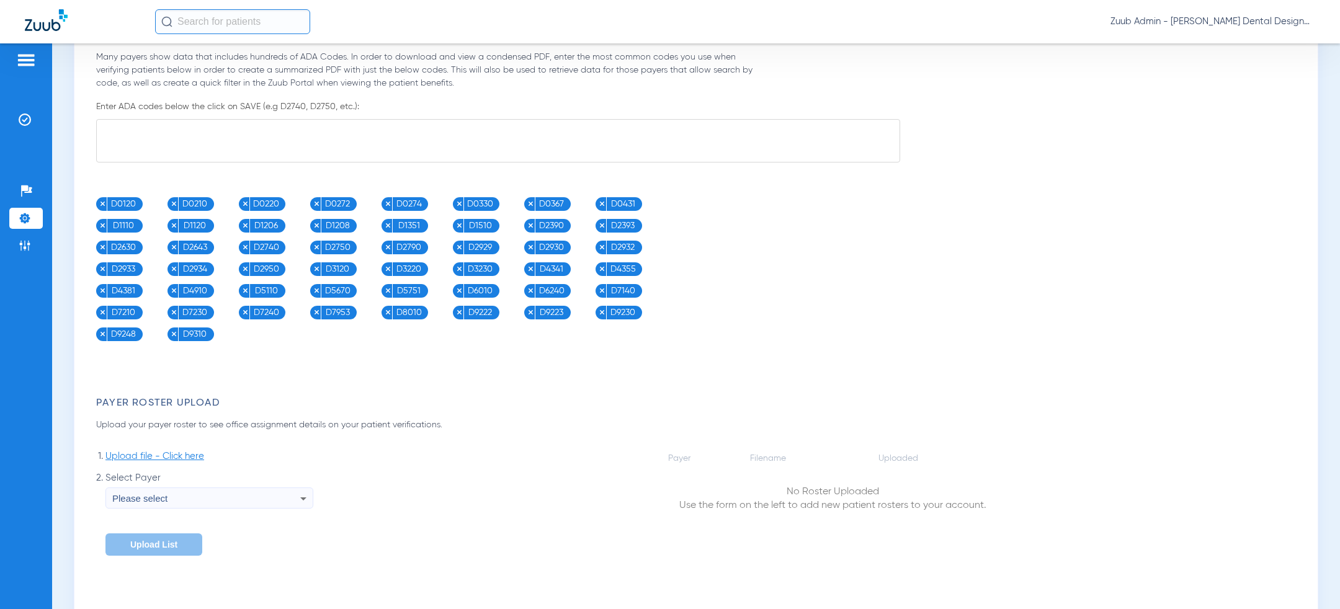
scroll to position [786, 0]
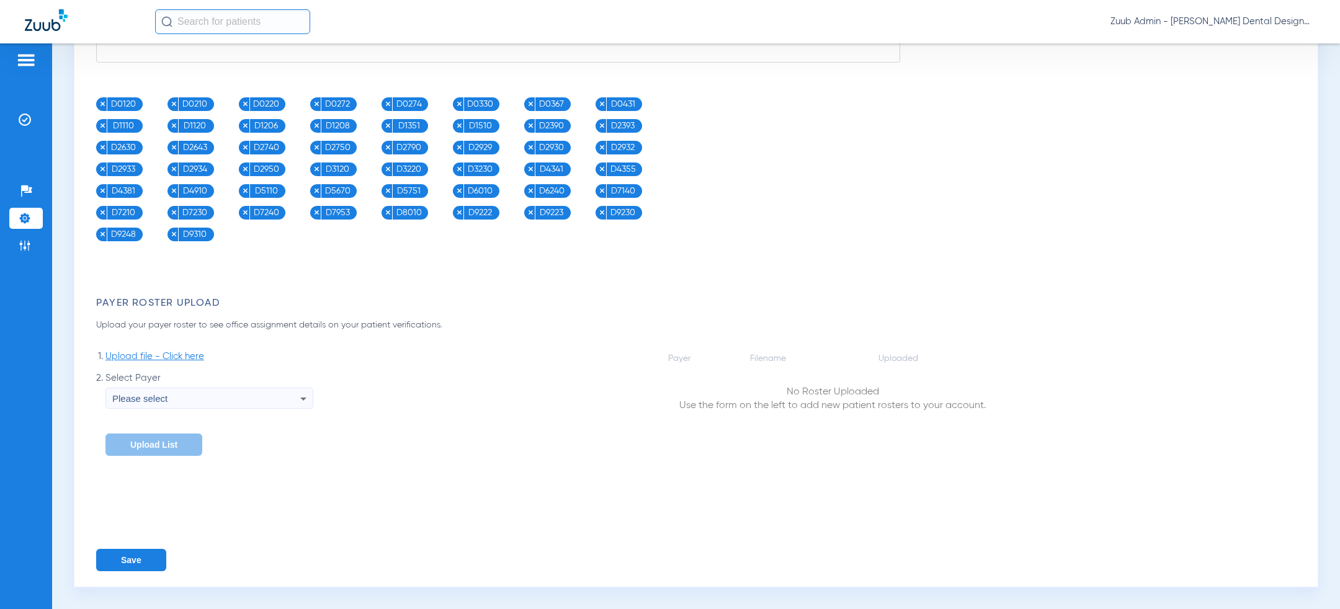
click at [143, 556] on button "Save" at bounding box center [131, 560] width 70 height 22
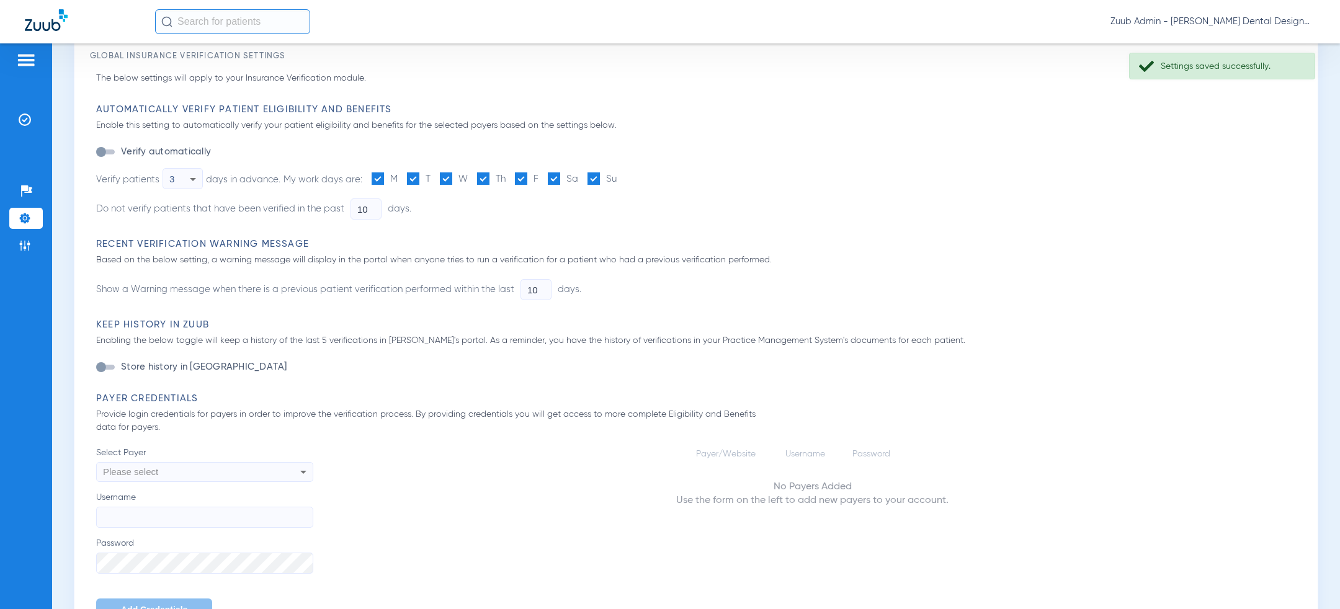
scroll to position [0, 0]
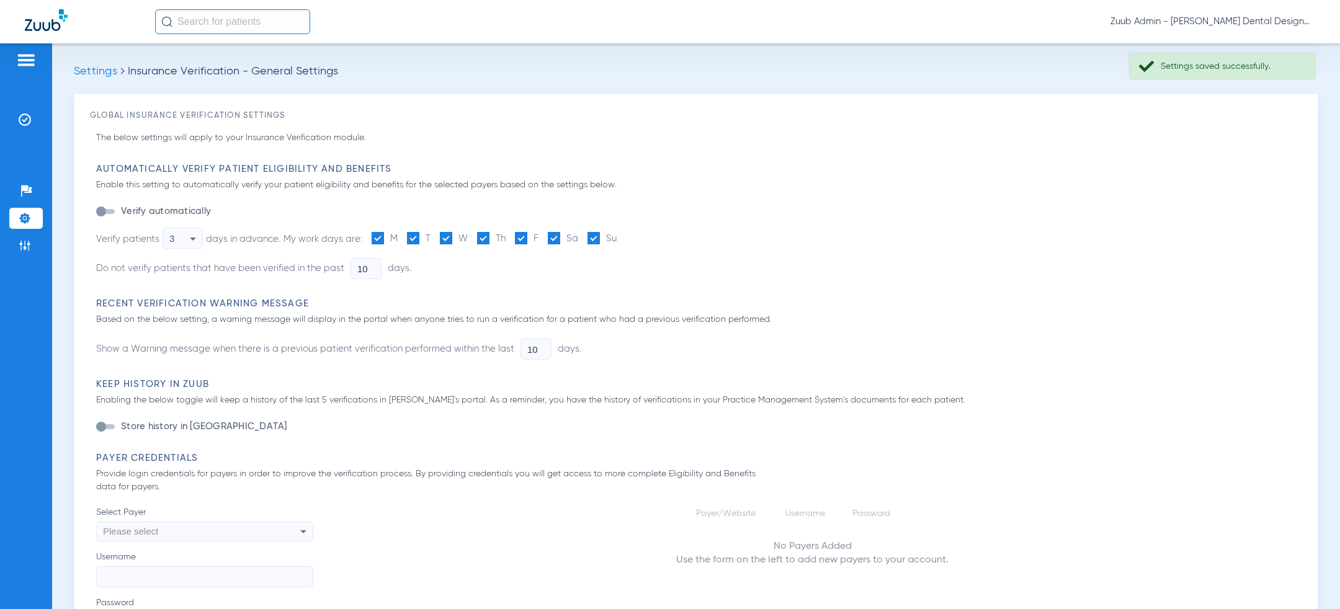
click at [563, 234] on label "Sa" at bounding box center [563, 239] width 30 height 14
click at [581, 234] on input "Sa" at bounding box center [581, 234] width 0 height 0
click at [590, 234] on span at bounding box center [594, 238] width 12 height 12
click at [619, 234] on input "Su" at bounding box center [619, 234] width 0 height 0
click at [184, 244] on div "3" at bounding box center [179, 238] width 20 height 21
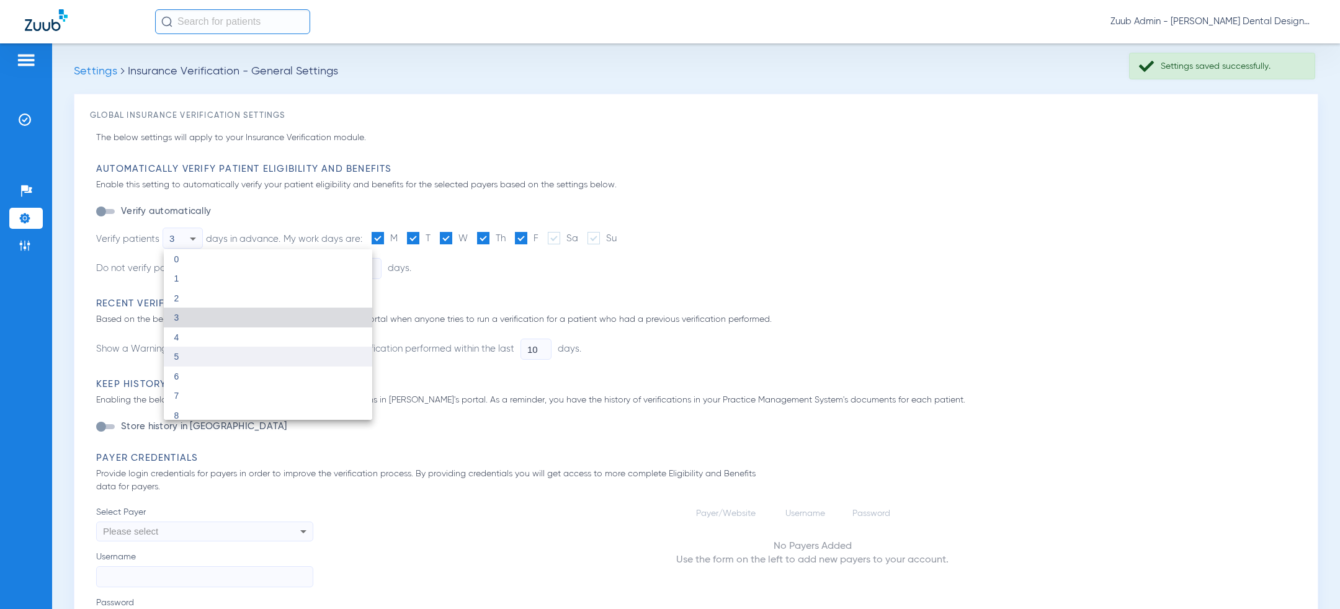
click at [201, 352] on mat-option "5" at bounding box center [268, 357] width 209 height 20
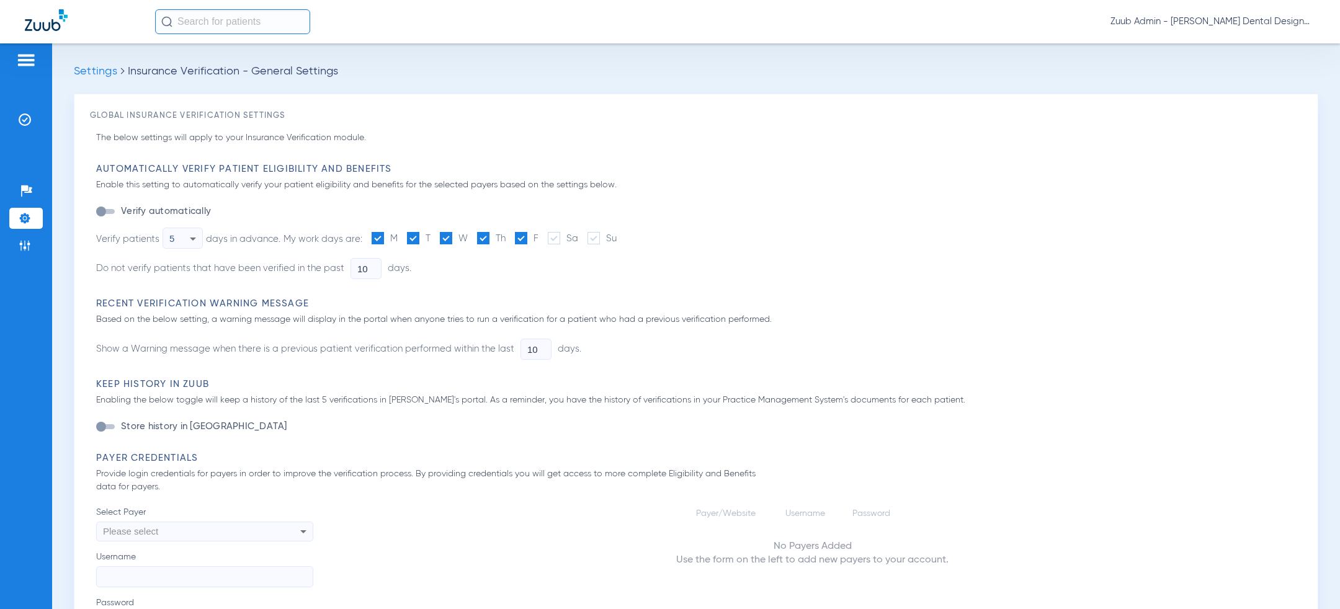
click at [372, 257] on ul "Verify automatically Verify patients 5 days in advance. My work days are: M T W…" at bounding box center [356, 246] width 521 height 84
click at [372, 274] on input "10" at bounding box center [366, 268] width 31 height 21
type input "5"
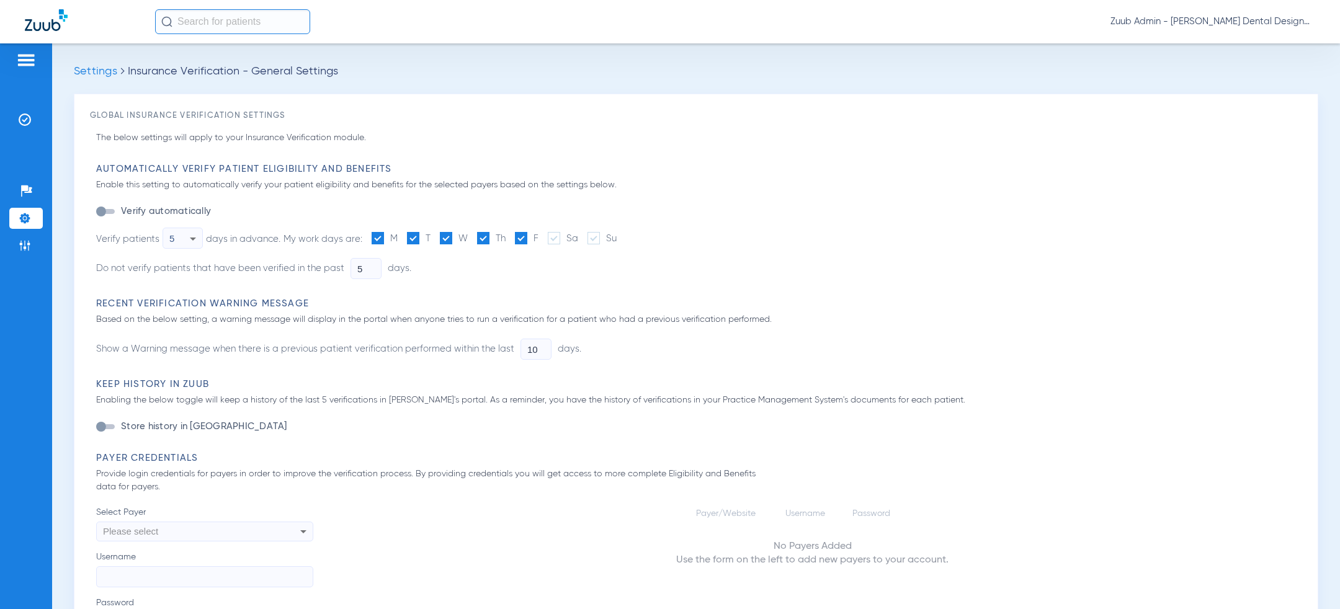
click at [539, 349] on input "10" at bounding box center [536, 349] width 31 height 21
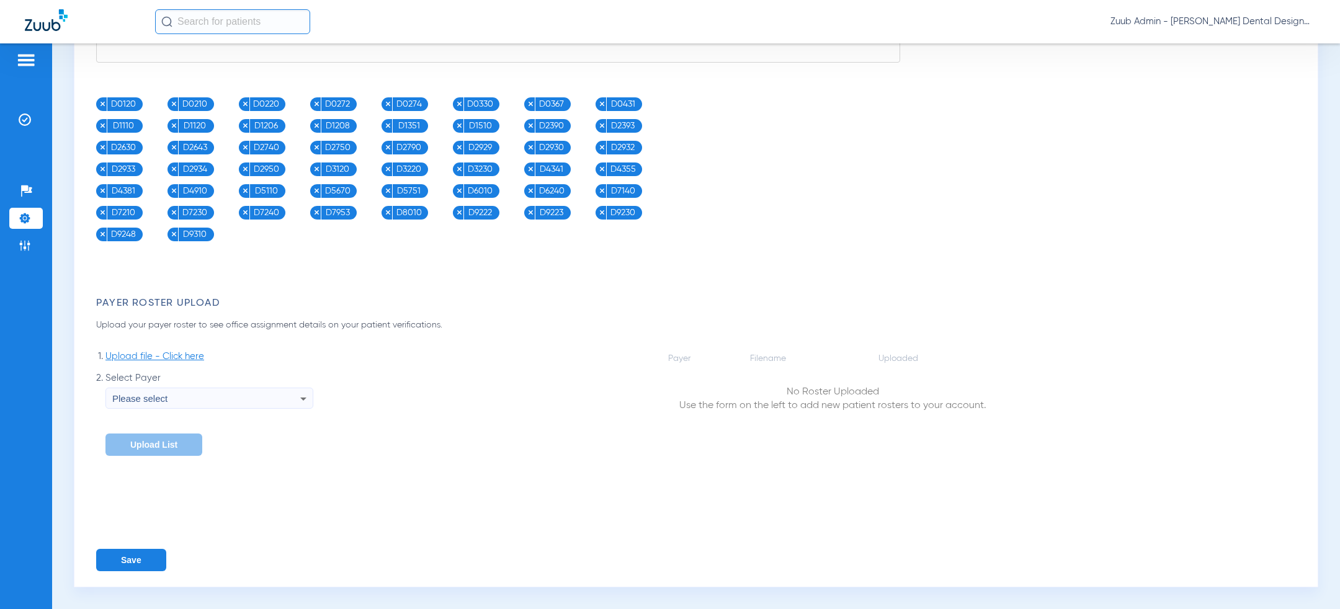
type input "1"
click at [132, 559] on button "Save" at bounding box center [131, 560] width 70 height 22
